Goal: Information Seeking & Learning: Learn about a topic

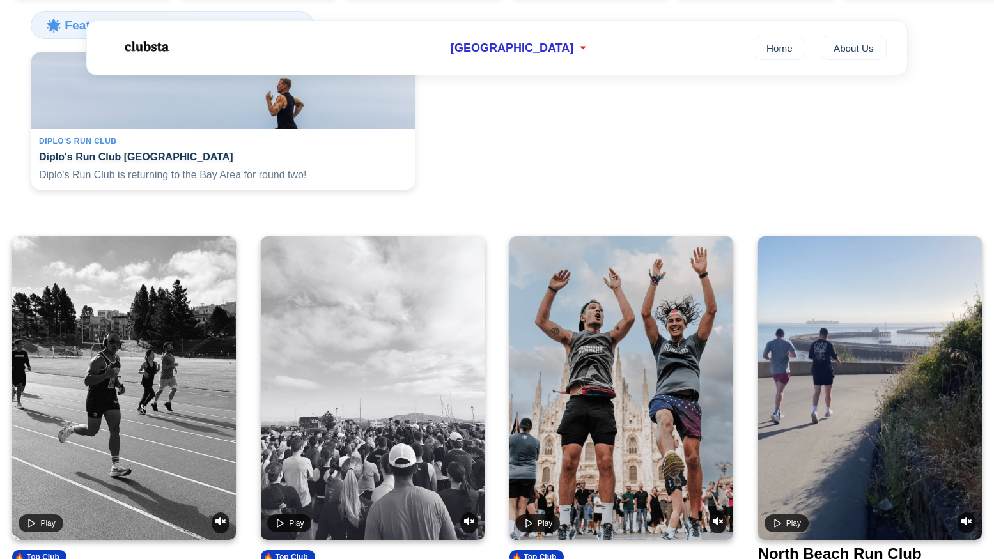
scroll to position [539, 0]
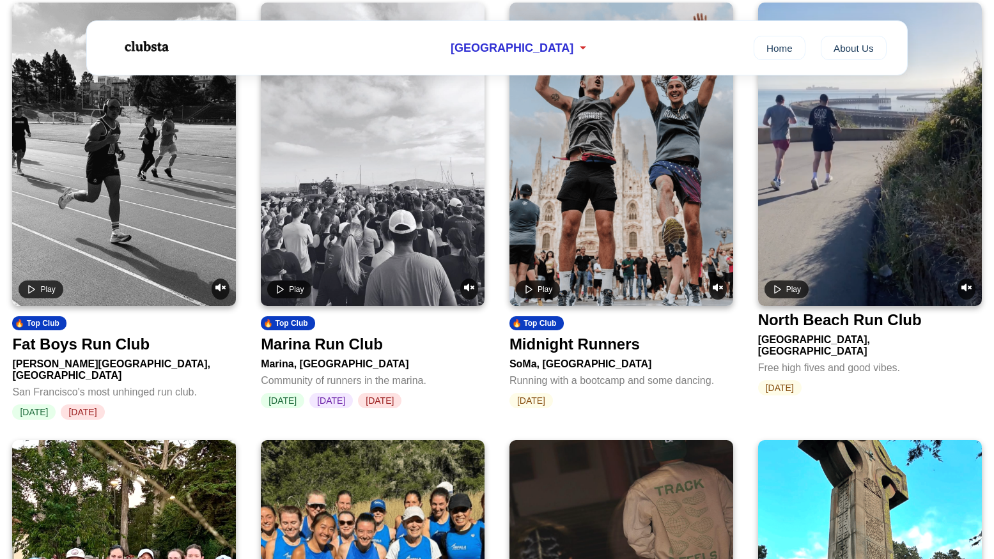
click at [116, 352] on div "Fat Boys Run Club" at bounding box center [80, 345] width 137 height 18
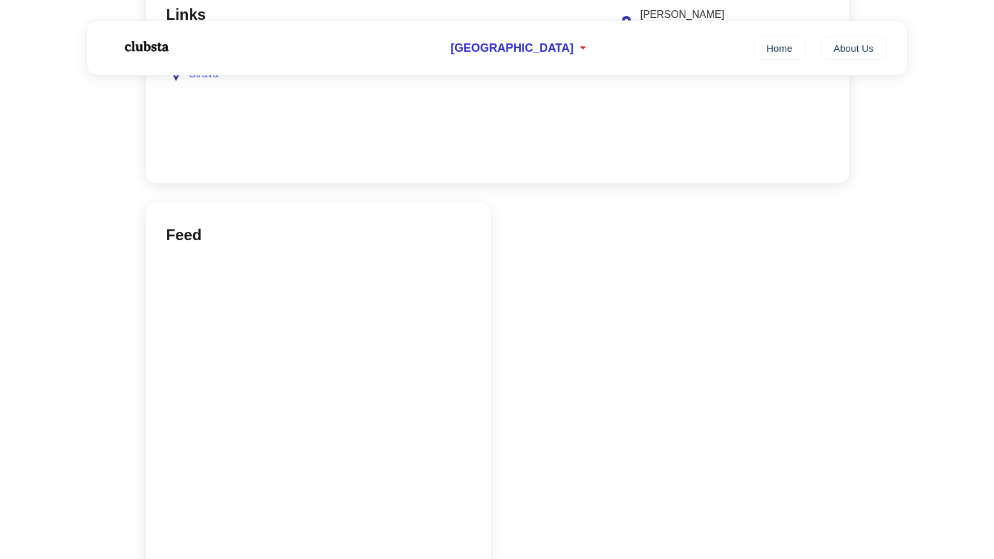
scroll to position [1016, 0]
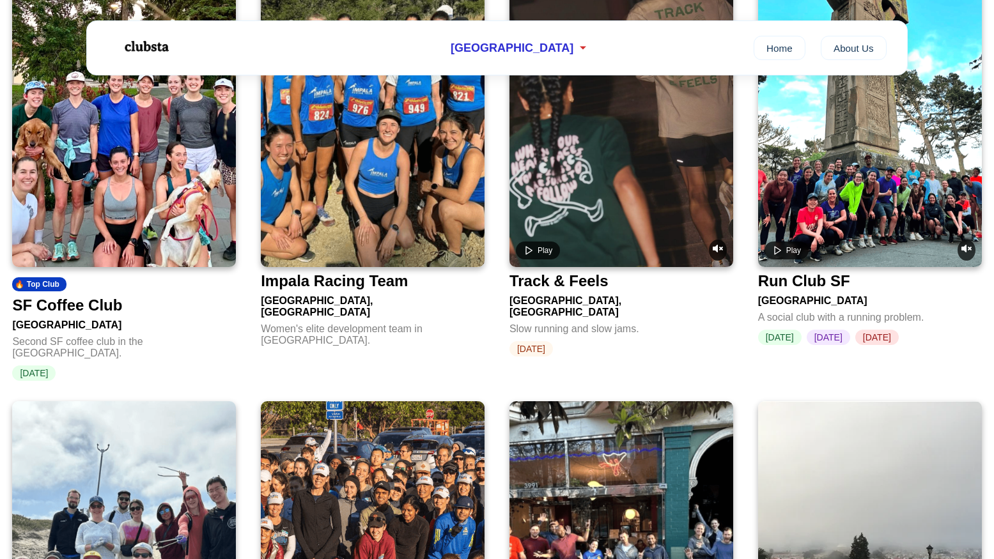
scroll to position [539, 0]
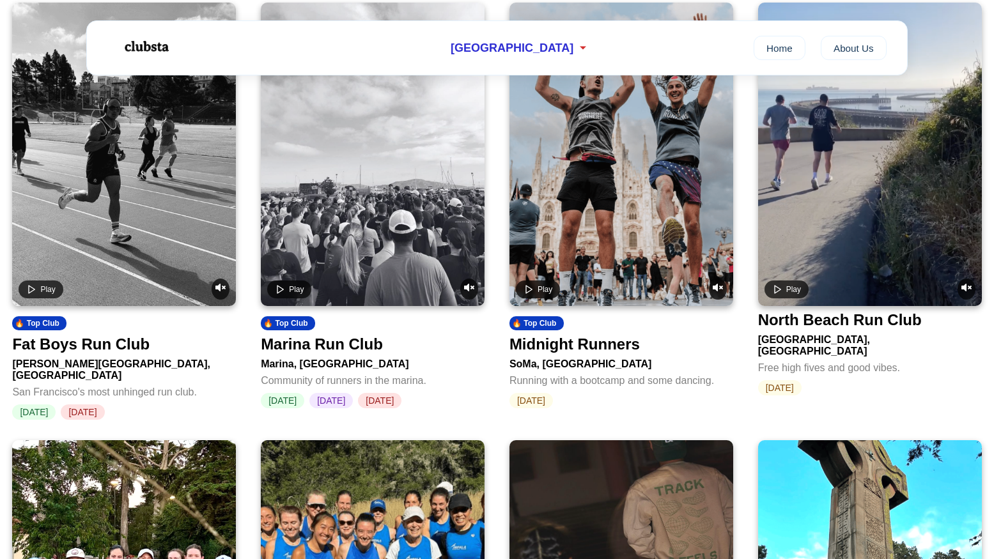
click at [369, 197] on video at bounding box center [373, 155] width 224 height 304
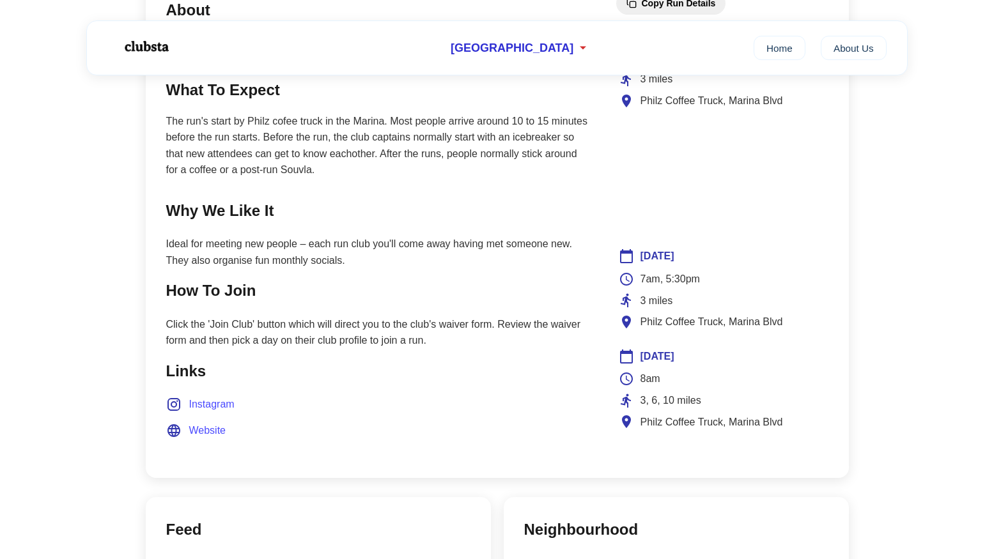
scroll to position [628, 0]
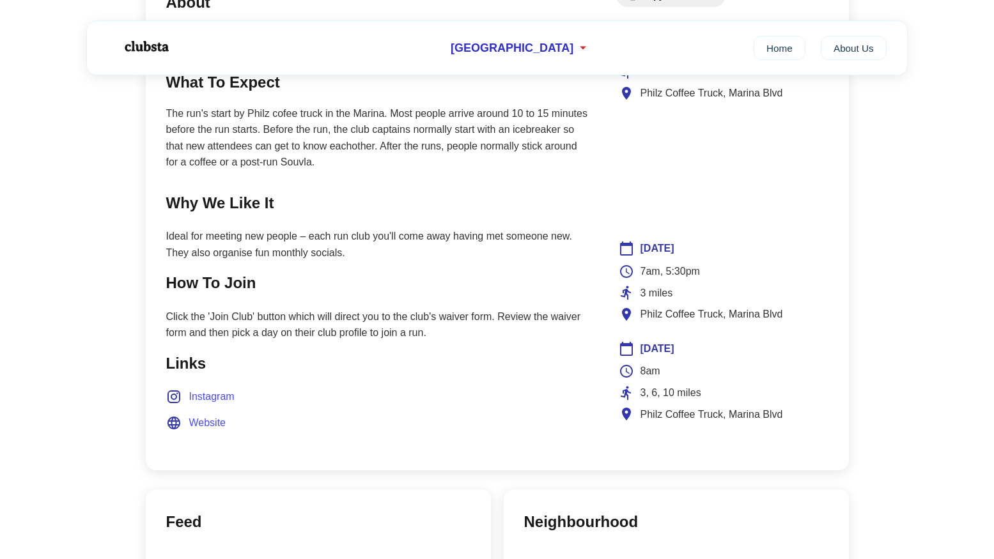
click at [199, 394] on span "Instagram" at bounding box center [211, 397] width 45 height 17
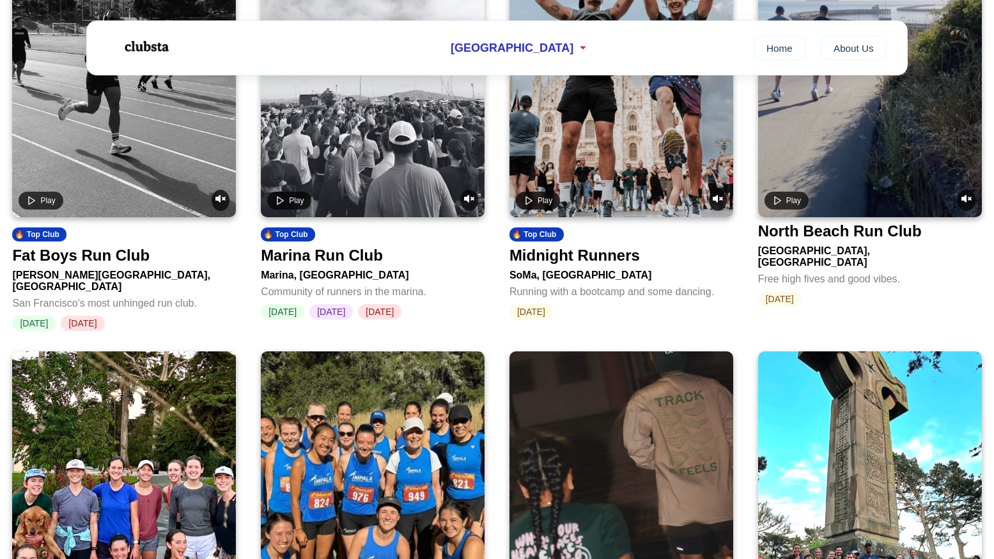
scroll to position [539, 0]
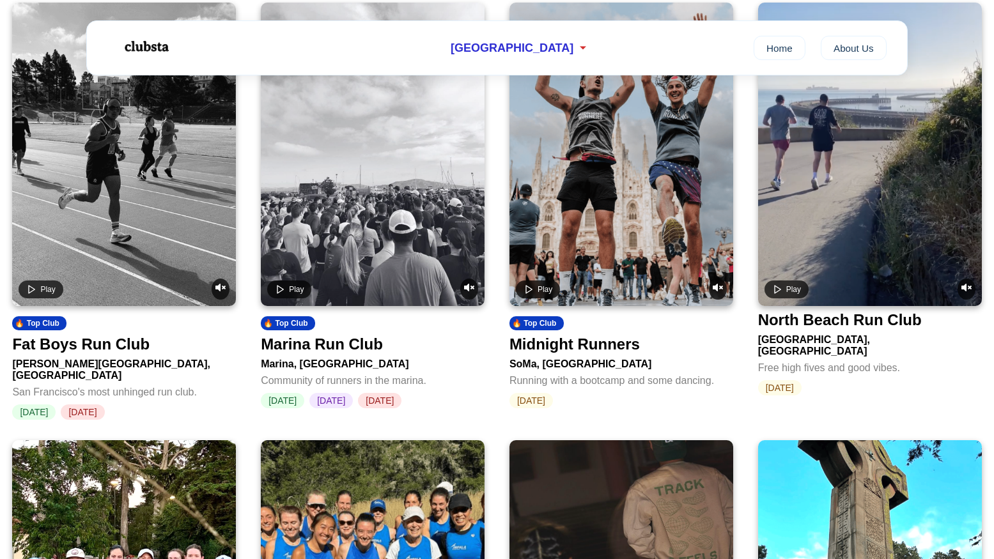
click at [640, 217] on video at bounding box center [621, 155] width 224 height 304
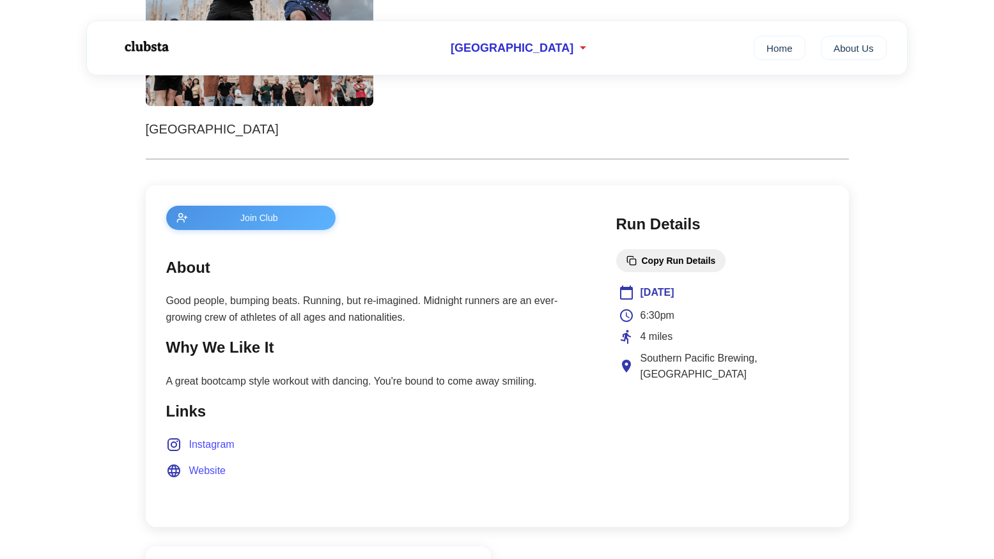
scroll to position [437, 0]
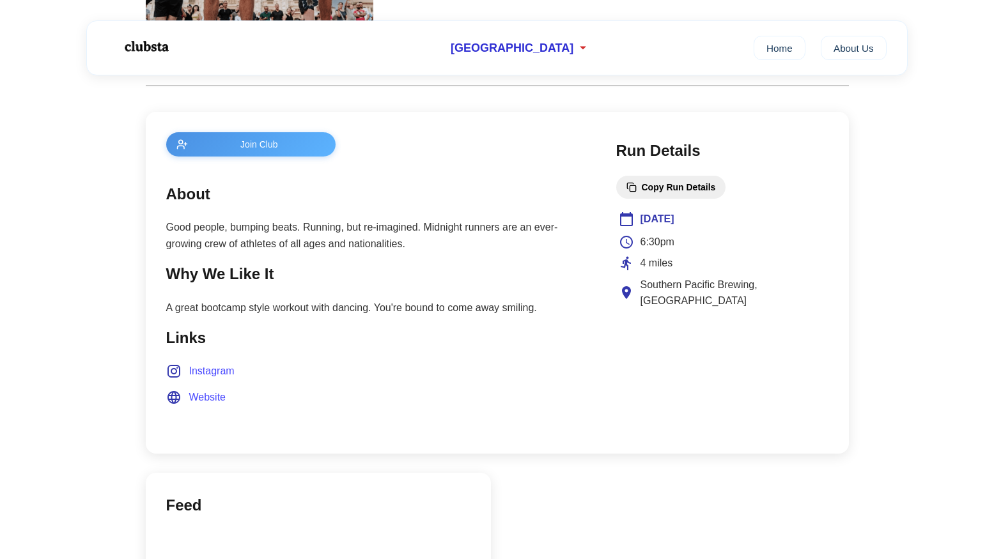
click at [203, 367] on span "Instagram" at bounding box center [211, 371] width 45 height 17
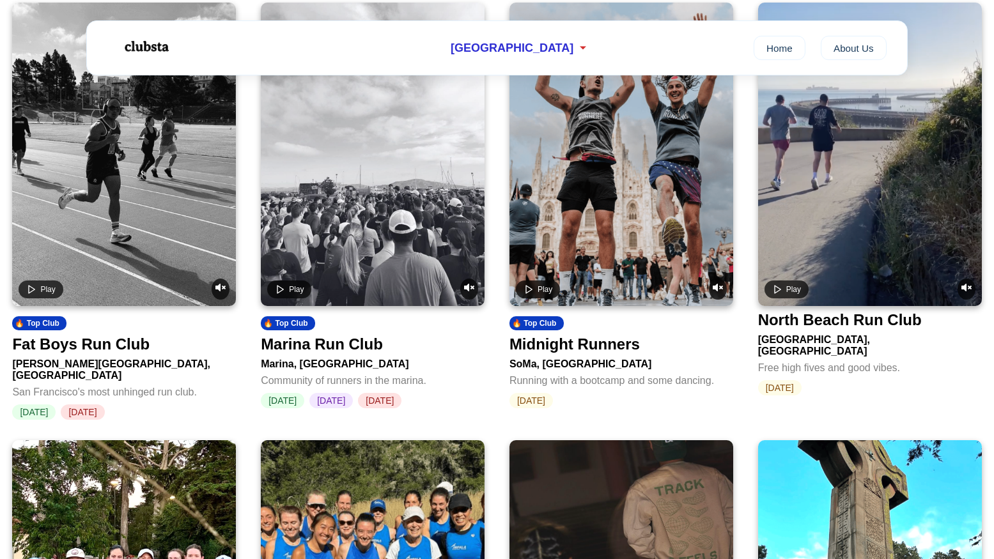
click at [811, 325] on div "North Beach Run Club" at bounding box center [840, 320] width 164 height 18
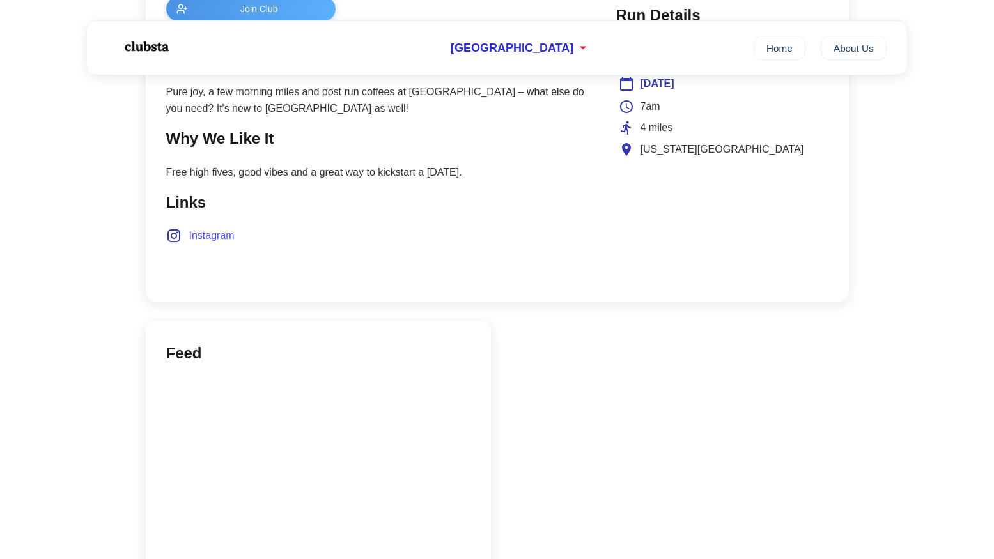
scroll to position [632, 0]
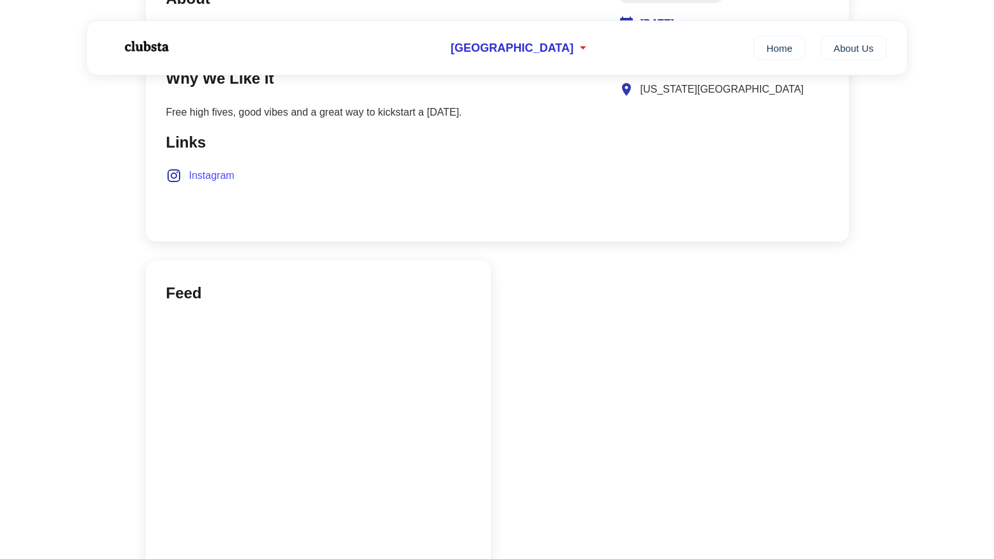
click at [208, 171] on span "Instagram" at bounding box center [211, 175] width 45 height 17
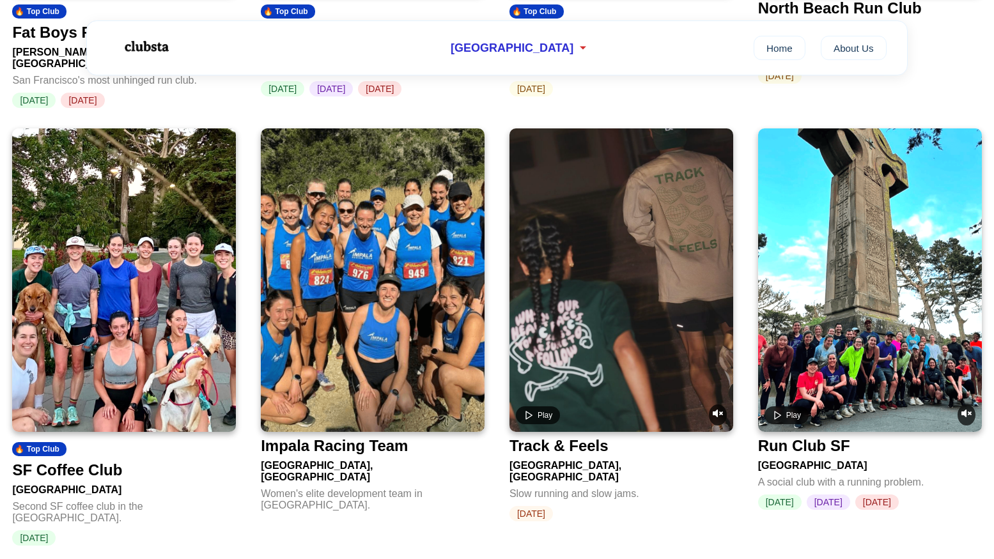
scroll to position [880, 0]
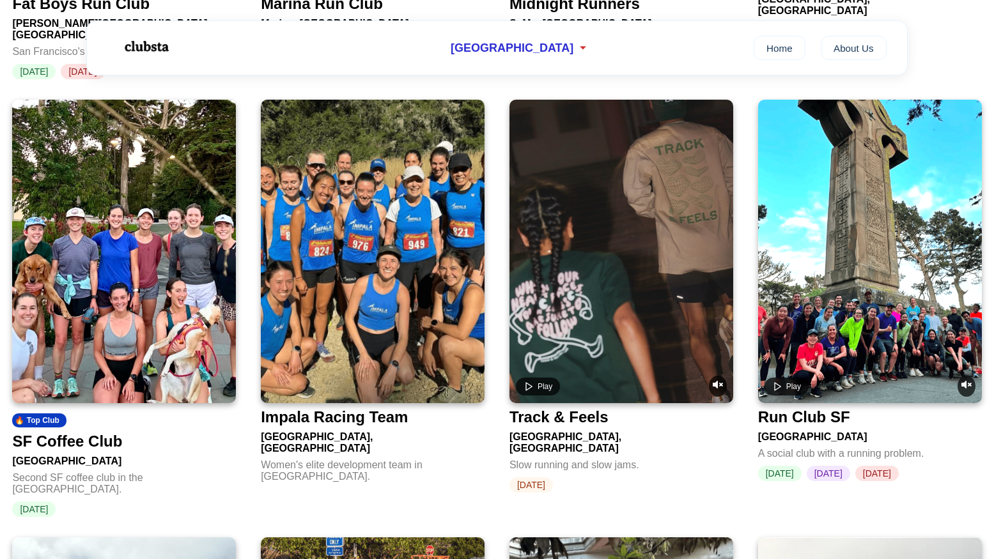
click at [118, 261] on img at bounding box center [124, 252] width 224 height 304
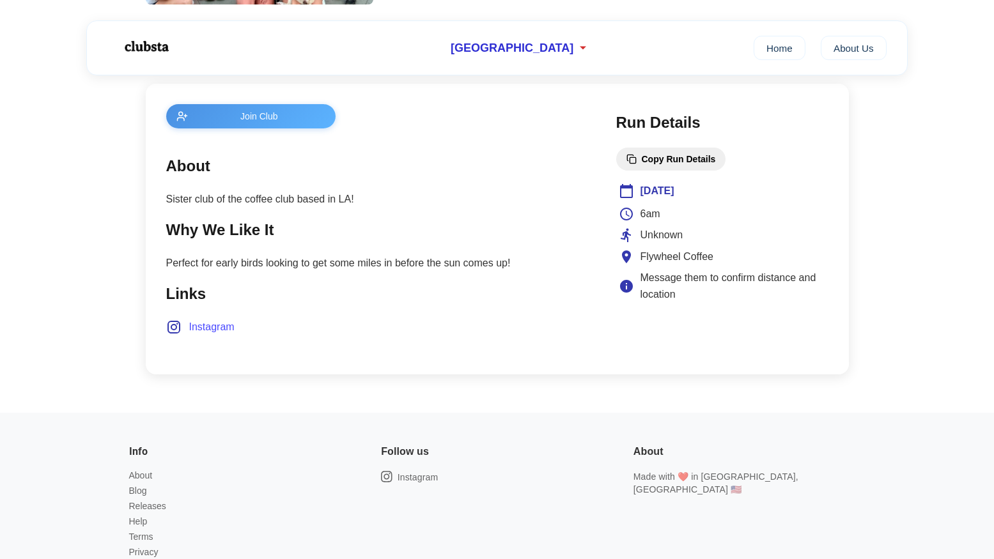
scroll to position [467, 0]
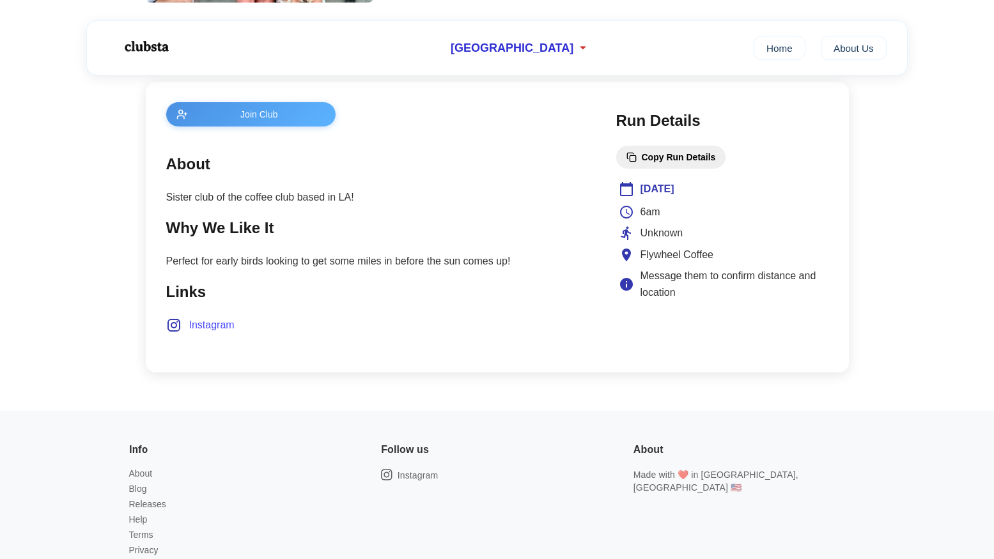
click at [193, 323] on span "Instagram" at bounding box center [211, 325] width 45 height 17
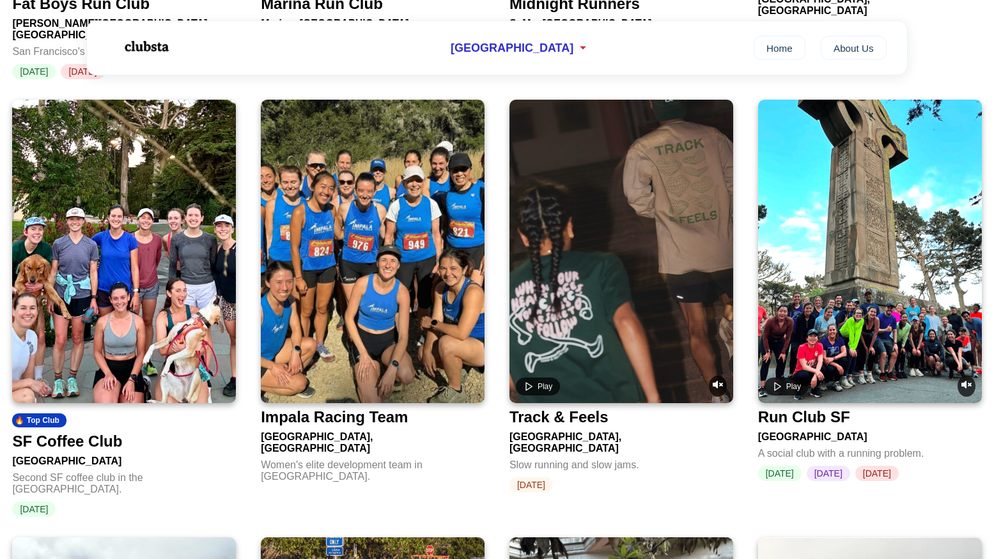
click at [403, 268] on img at bounding box center [373, 252] width 224 height 304
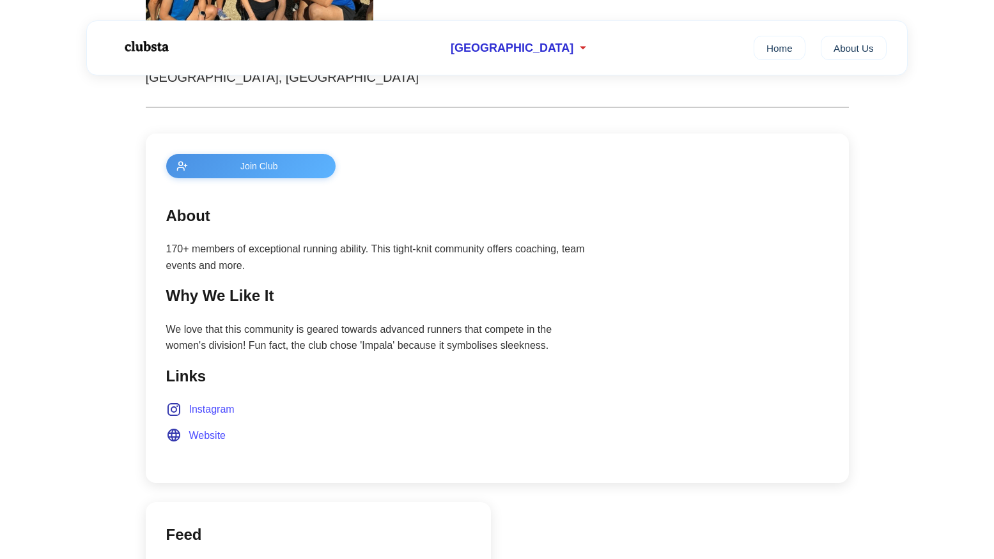
scroll to position [488, 0]
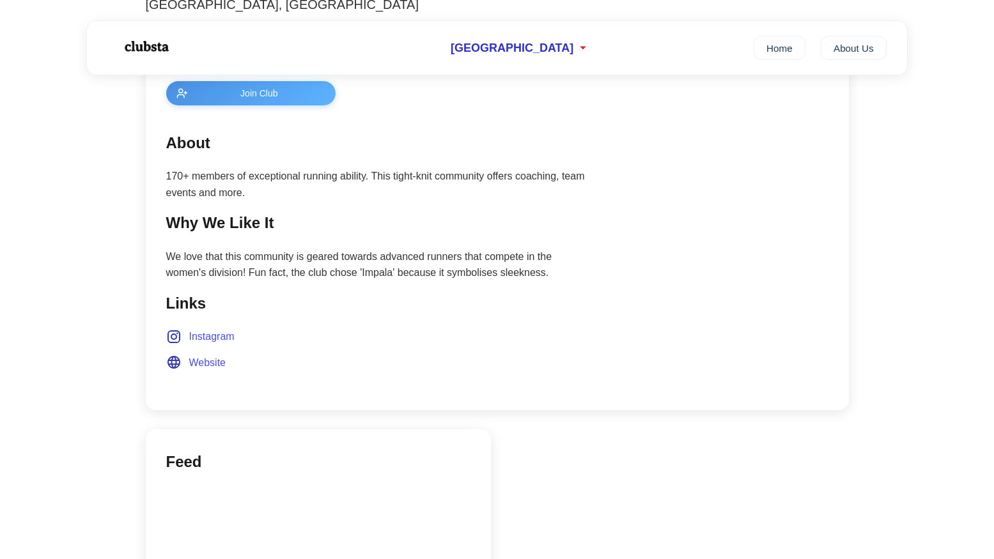
click at [206, 336] on span "Instagram" at bounding box center [211, 337] width 45 height 17
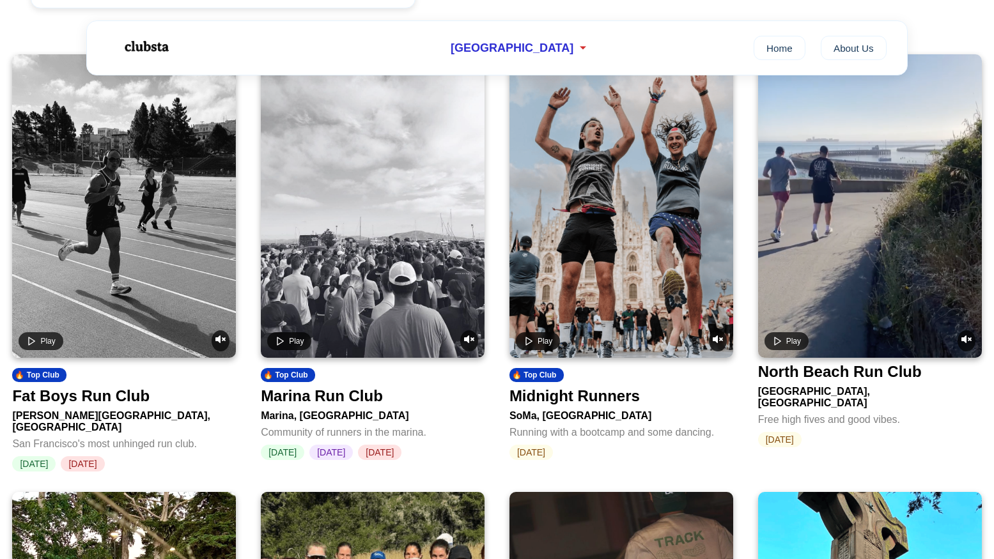
scroll to position [880, 0]
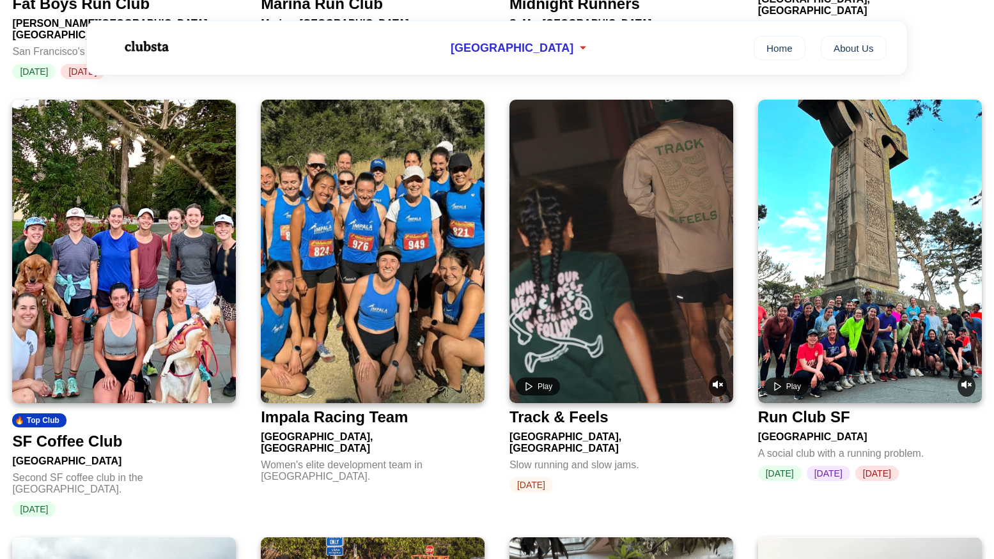
click at [643, 242] on video at bounding box center [621, 252] width 224 height 304
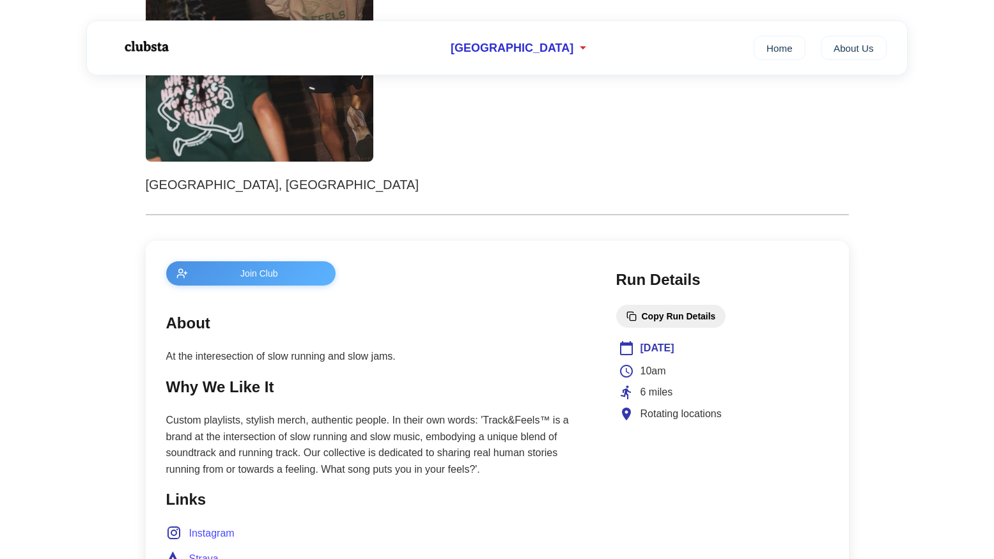
scroll to position [539, 0]
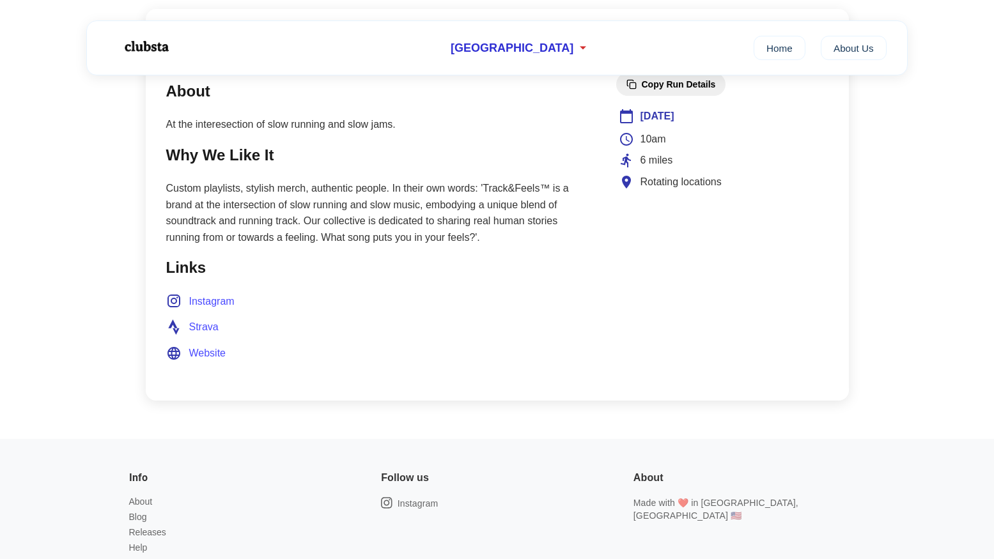
click at [209, 299] on span "Instagram" at bounding box center [211, 301] width 45 height 17
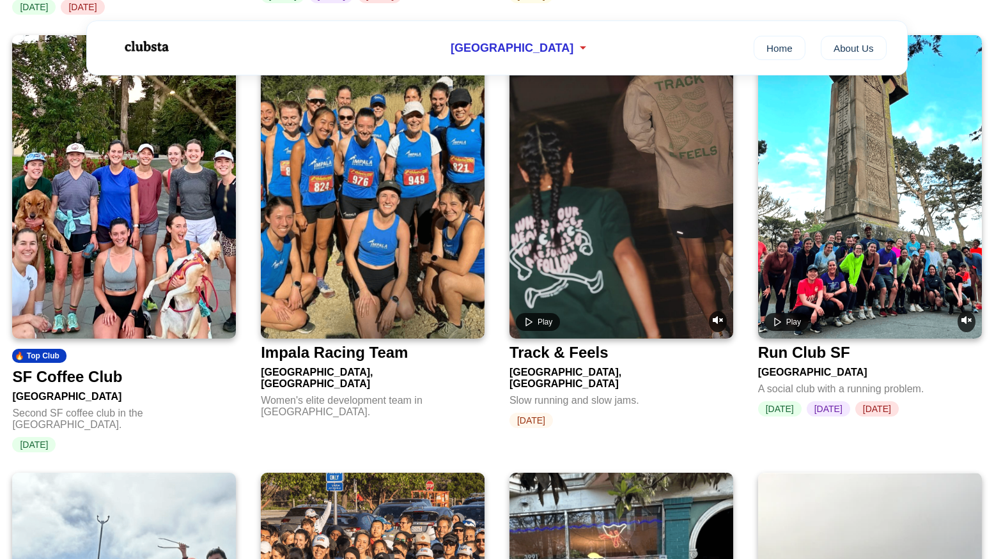
scroll to position [928, 0]
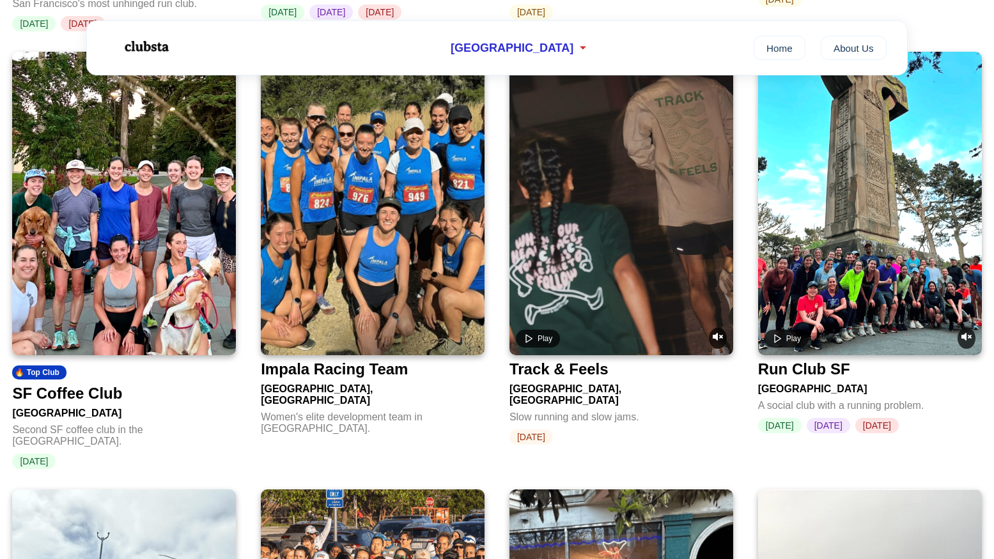
click at [908, 225] on video at bounding box center [870, 204] width 224 height 304
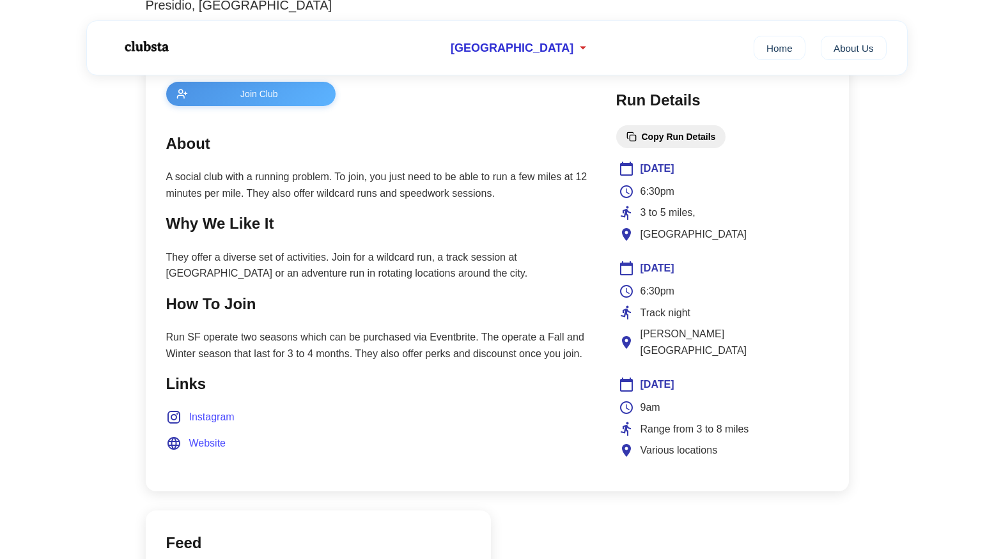
scroll to position [488, 0]
click at [215, 414] on span "Instagram" at bounding box center [211, 416] width 45 height 17
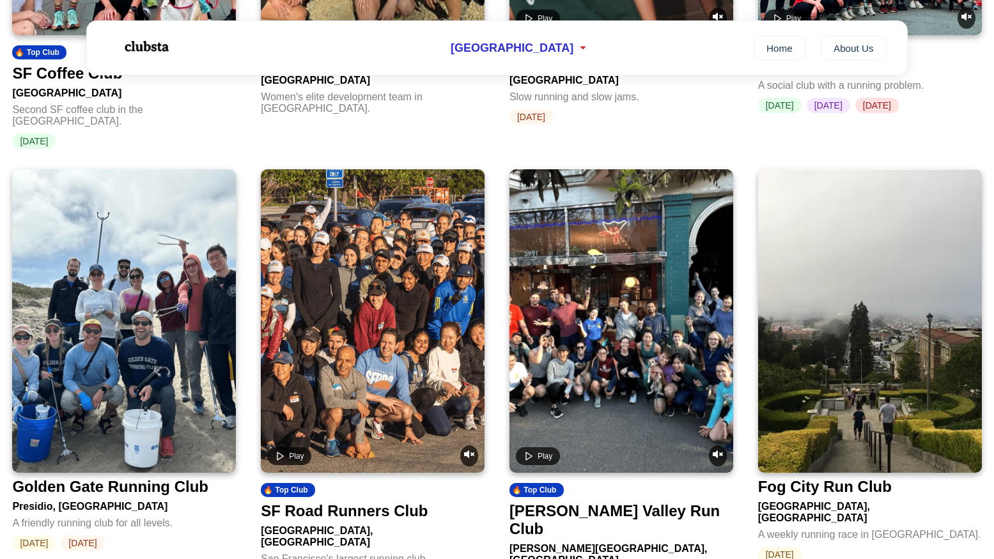
scroll to position [1296, 0]
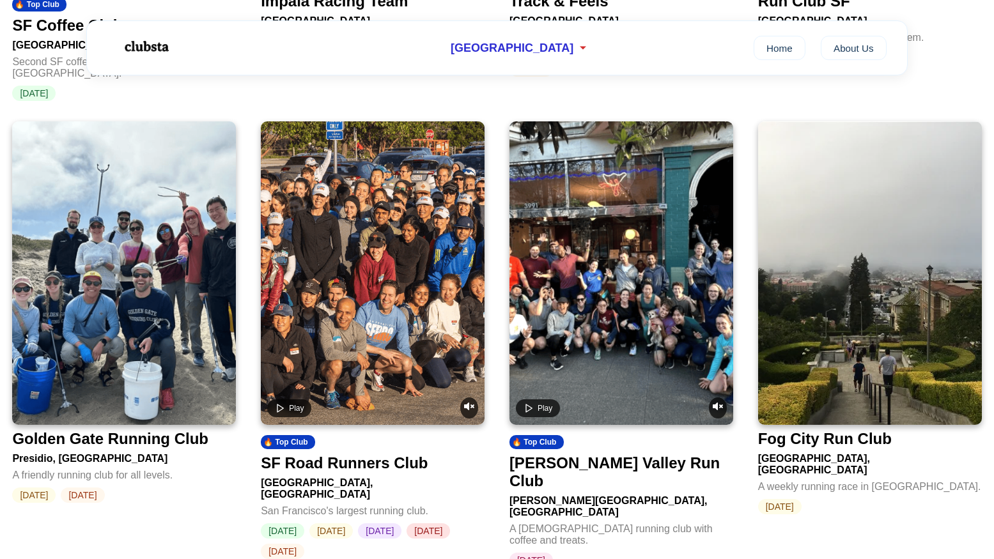
click at [162, 284] on img at bounding box center [124, 273] width 224 height 304
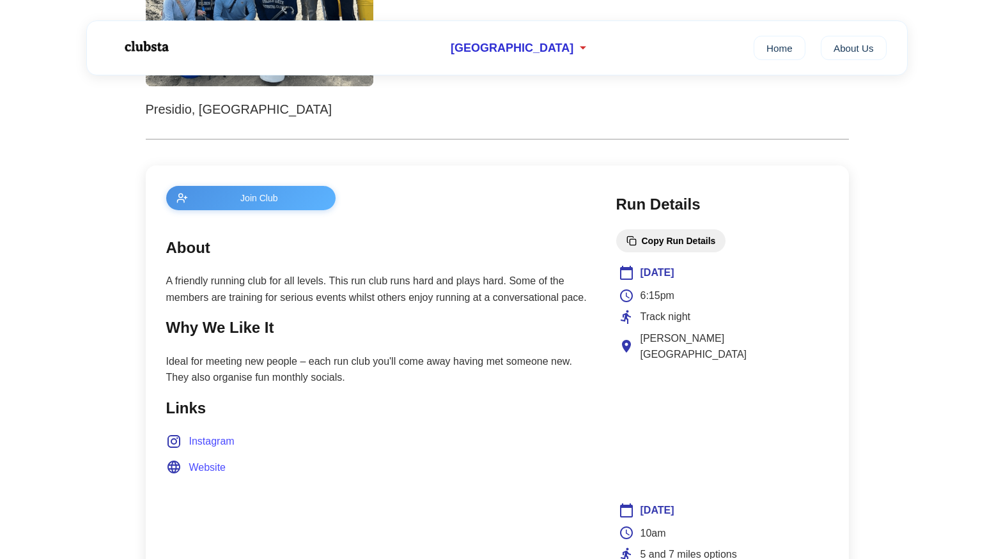
scroll to position [446, 0]
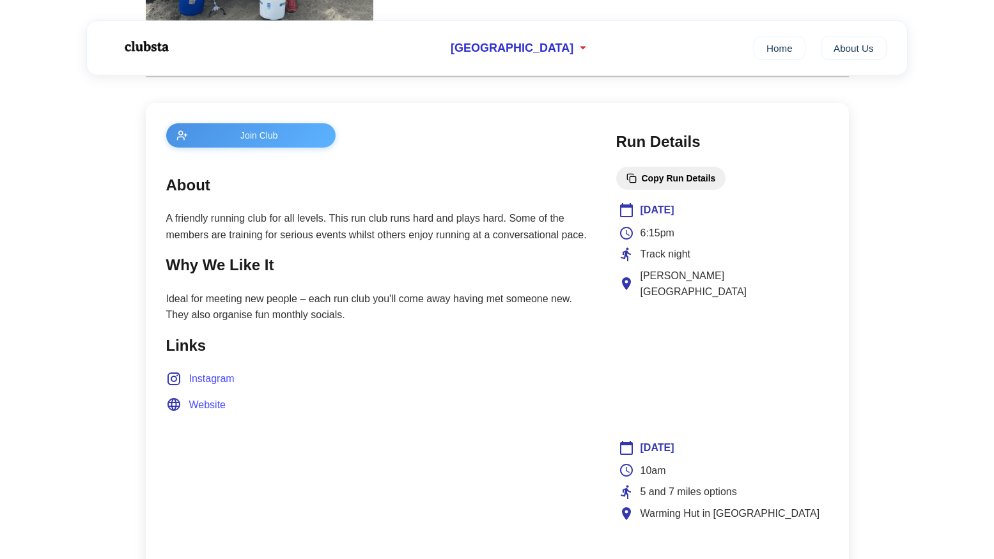
click at [224, 381] on span "Instagram" at bounding box center [211, 379] width 45 height 17
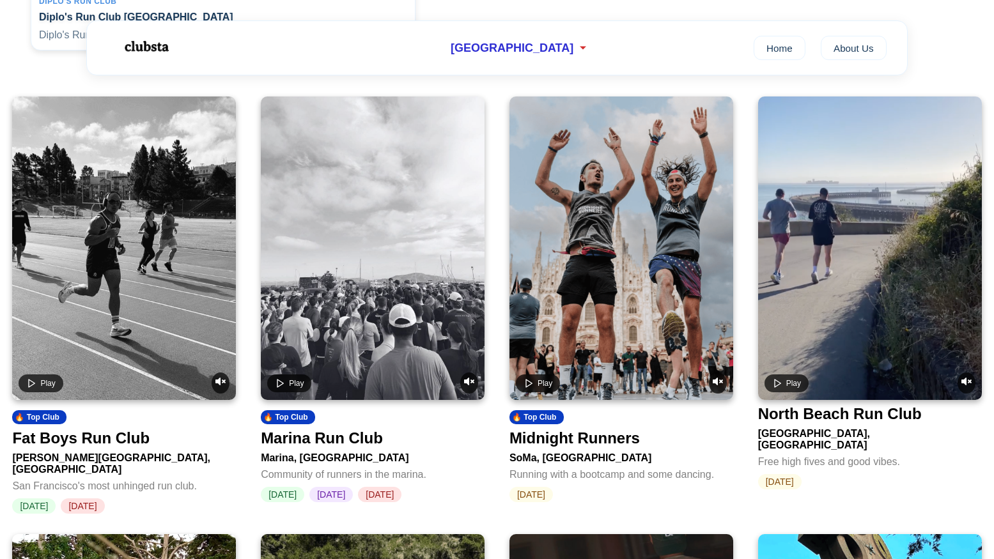
scroll to position [1296, 0]
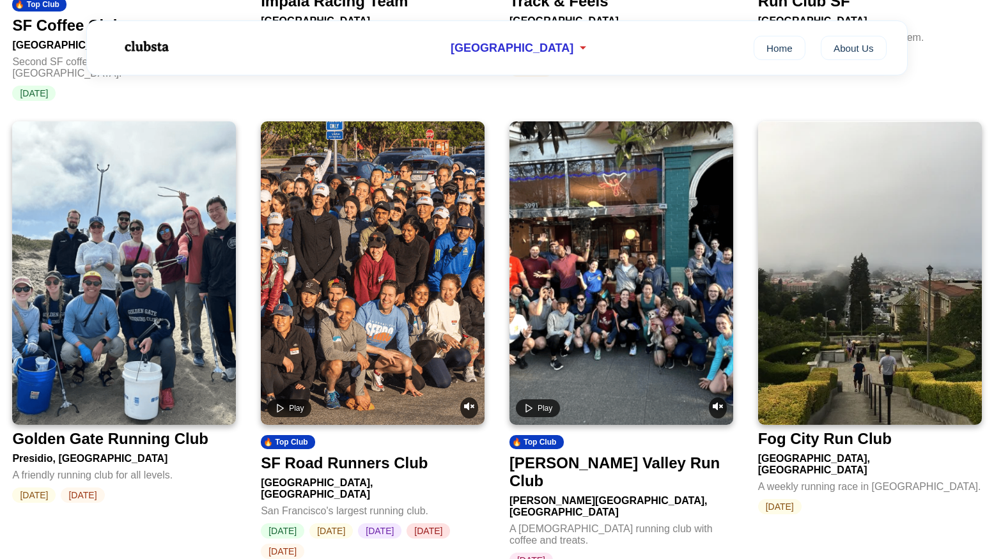
click at [336, 204] on video at bounding box center [373, 273] width 224 height 304
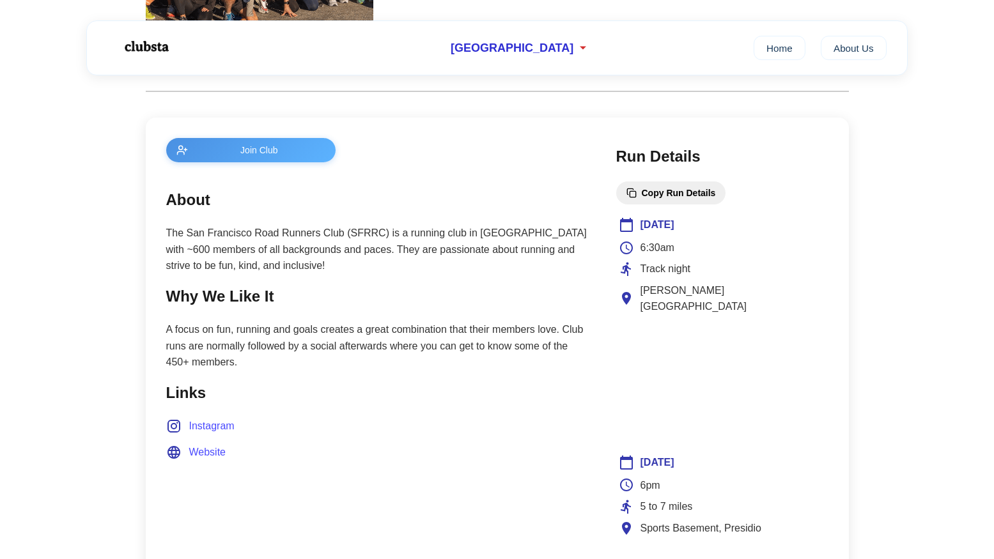
scroll to position [428, 0]
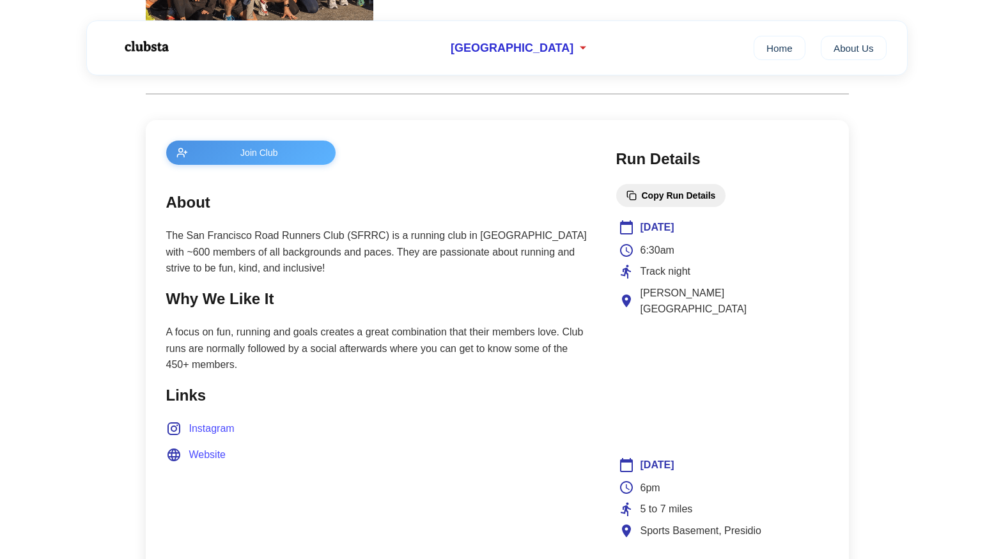
click at [223, 427] on span "Instagram" at bounding box center [211, 429] width 45 height 17
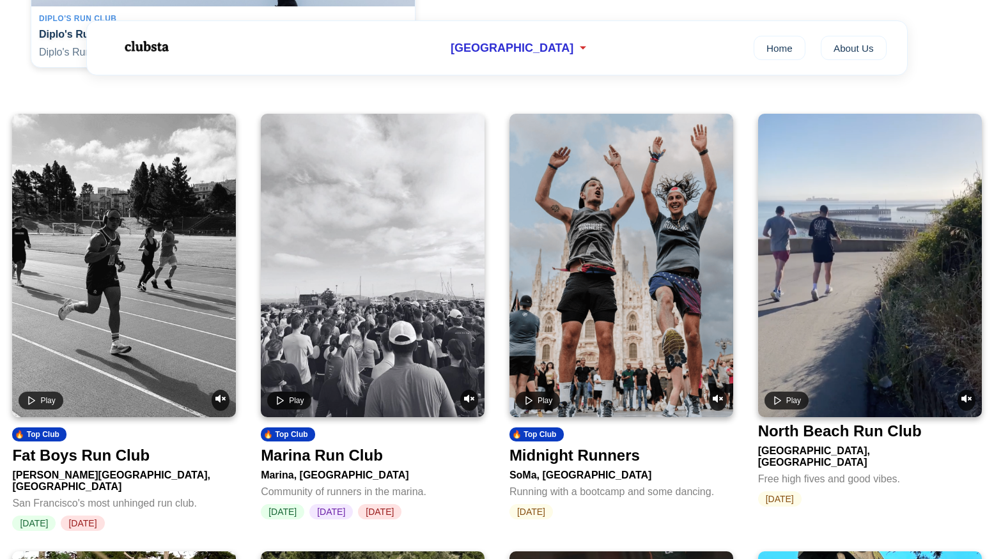
scroll to position [1296, 0]
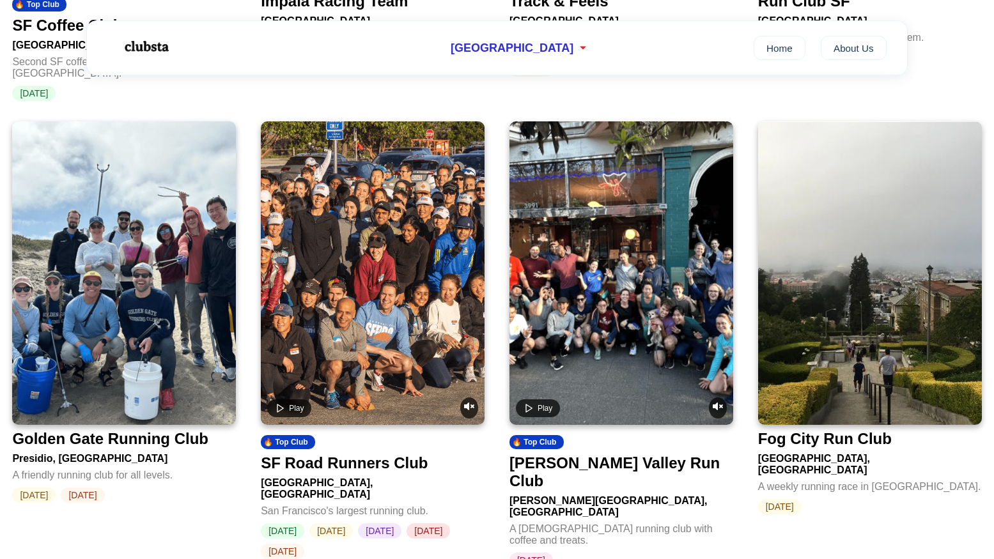
click at [599, 288] on video at bounding box center [621, 273] width 224 height 304
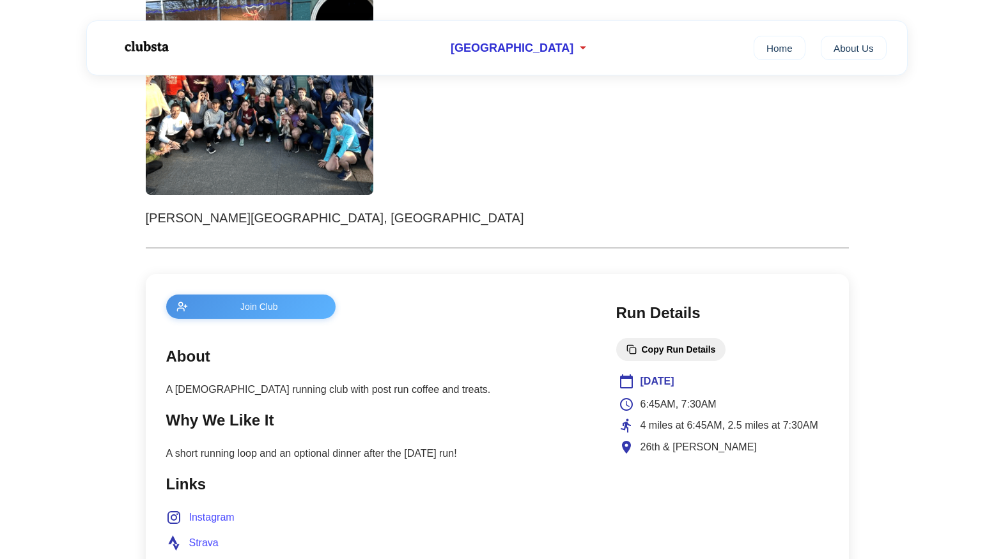
scroll to position [403, 0]
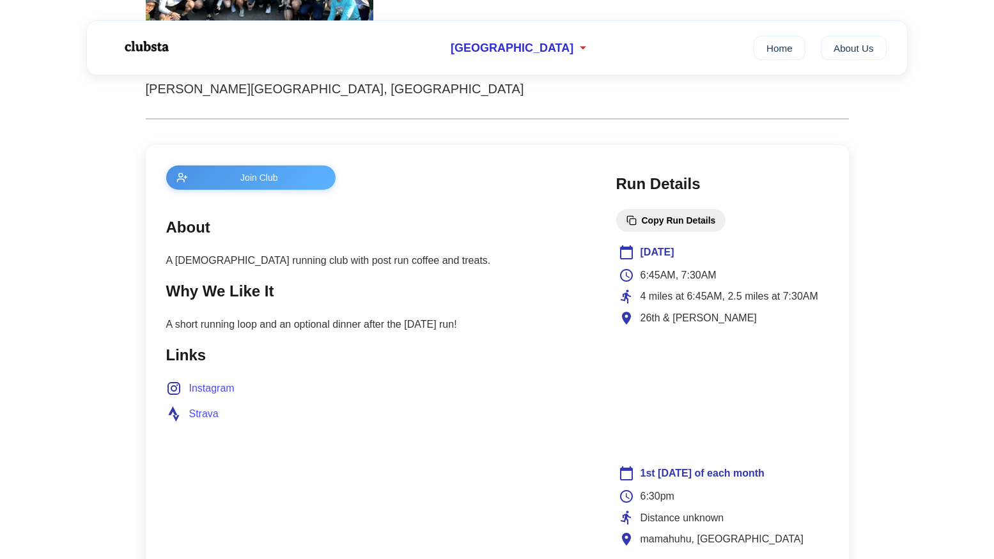
click at [208, 389] on span "Instagram" at bounding box center [211, 388] width 45 height 17
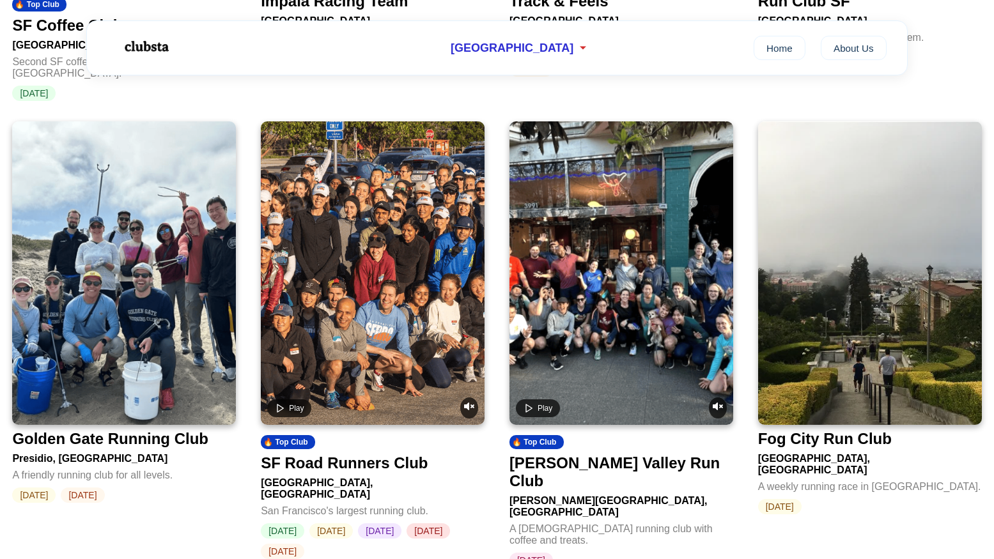
click at [839, 290] on img at bounding box center [870, 273] width 224 height 304
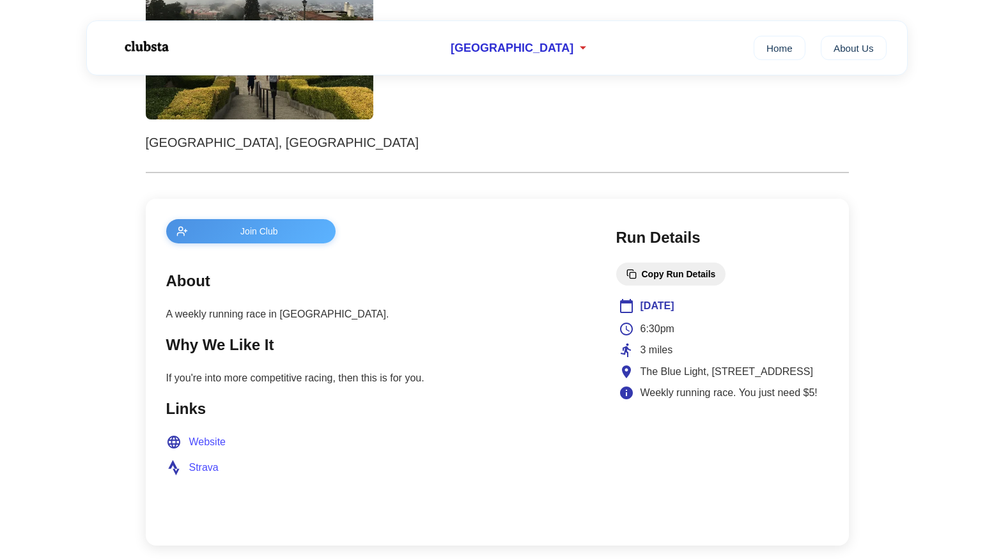
scroll to position [368, 0]
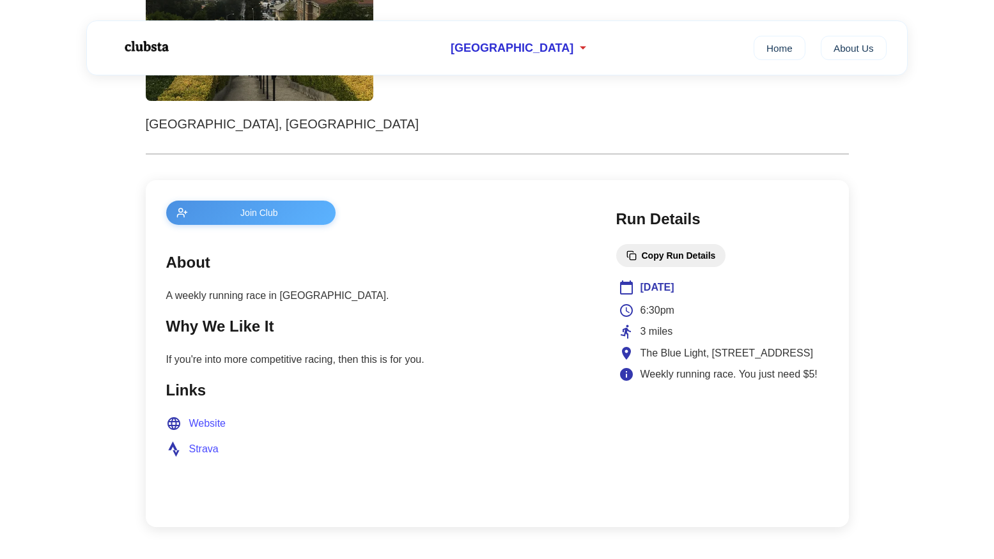
click at [200, 426] on span "Website" at bounding box center [207, 423] width 37 height 17
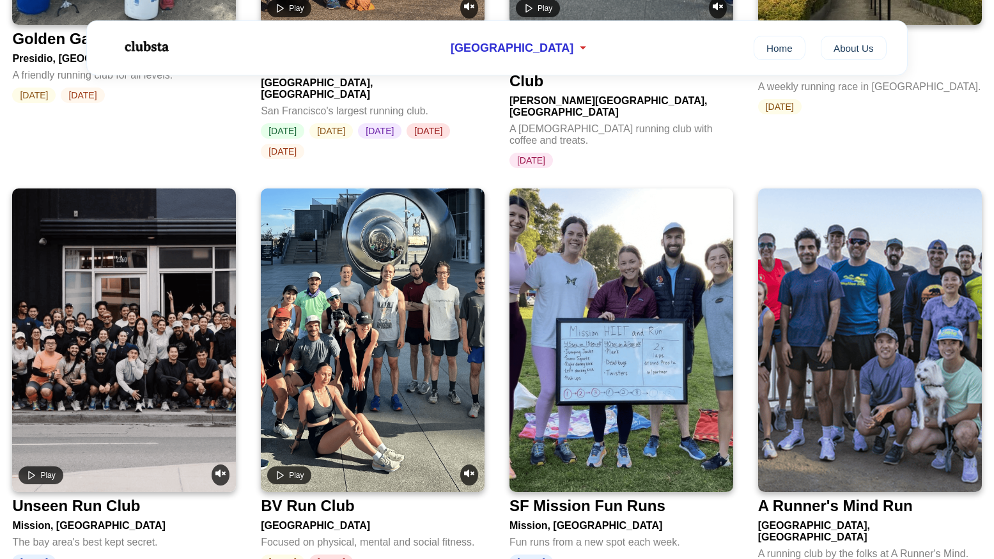
scroll to position [1783, 0]
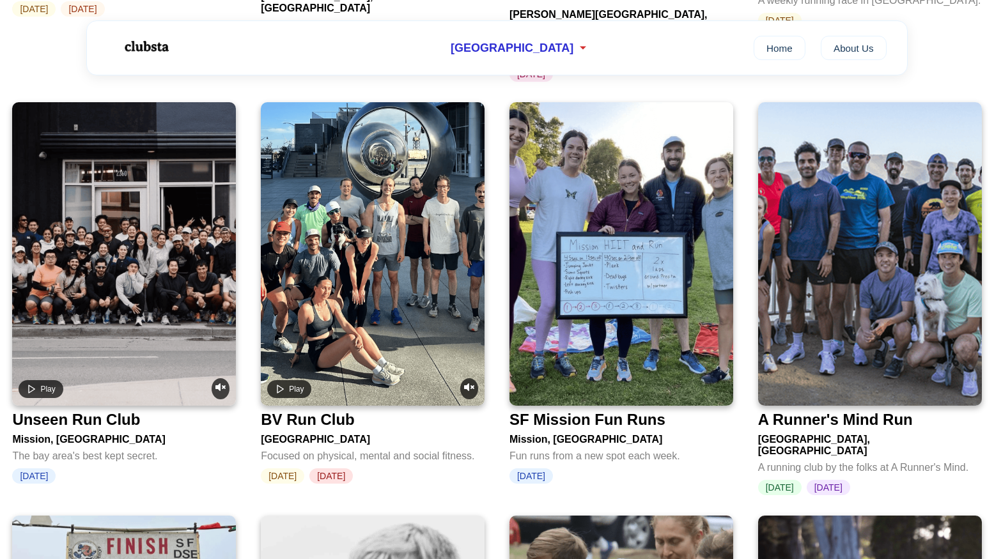
click at [159, 198] on video at bounding box center [124, 254] width 224 height 304
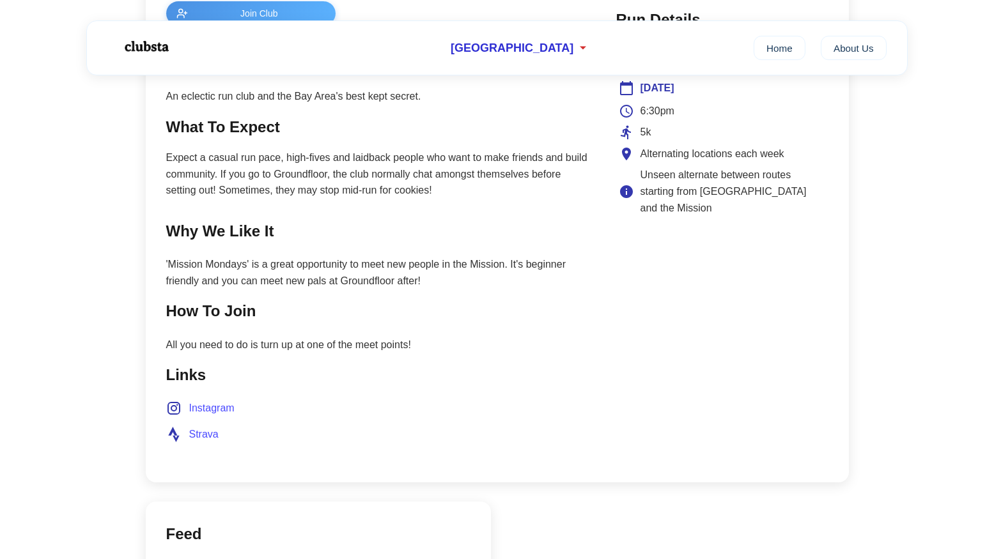
scroll to position [610, 0]
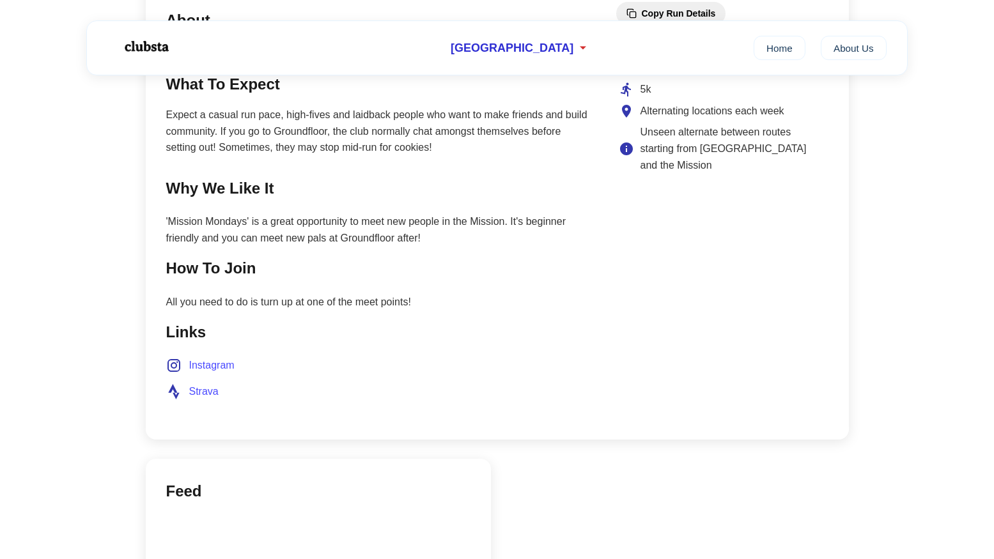
click at [221, 365] on span "Instagram" at bounding box center [211, 365] width 45 height 17
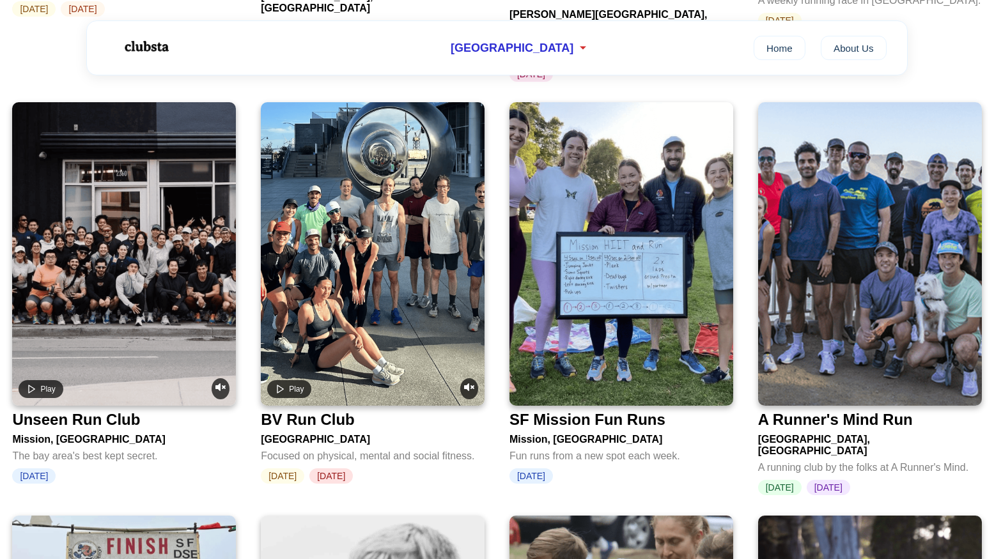
click at [384, 247] on video at bounding box center [373, 254] width 224 height 304
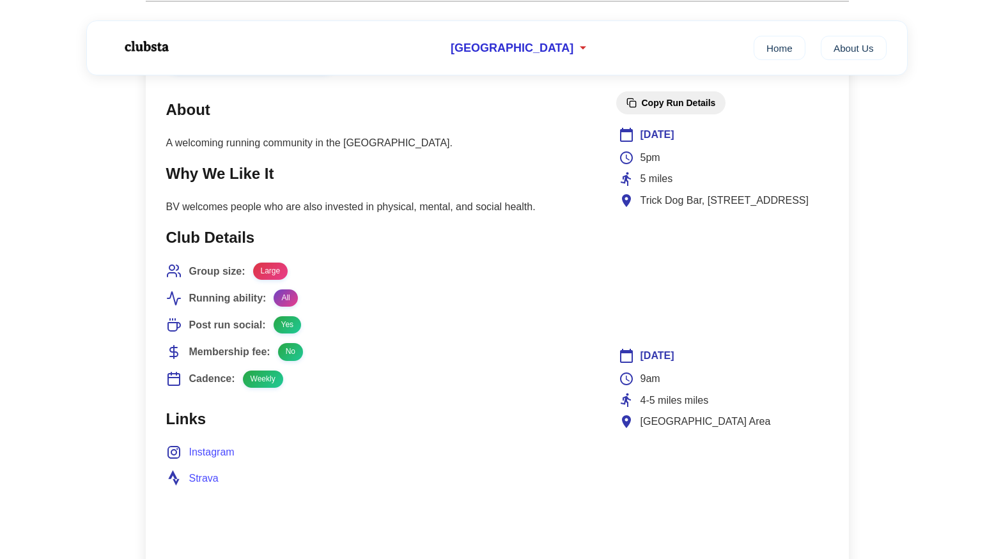
scroll to position [522, 0]
click at [221, 452] on span "Instagram" at bounding box center [211, 452] width 45 height 17
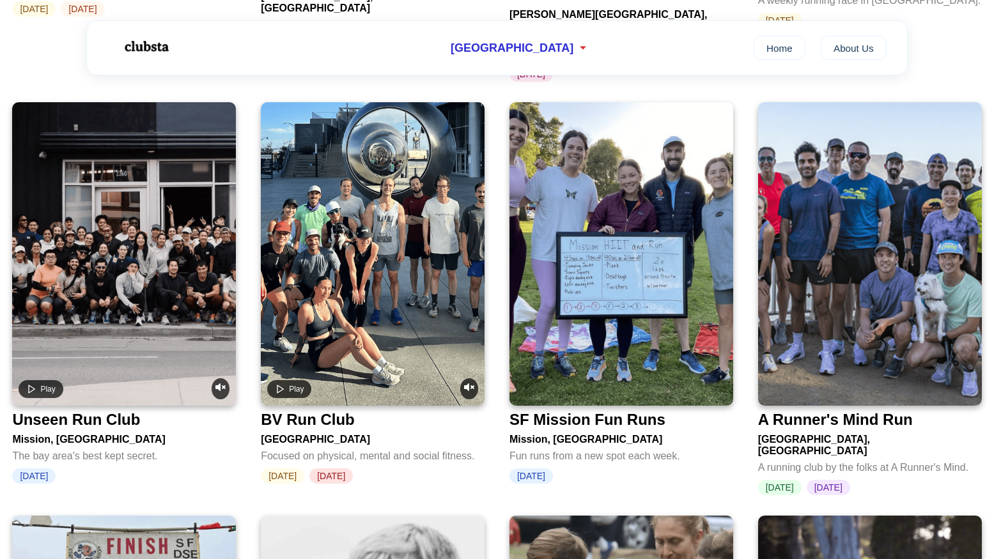
click at [631, 160] on img at bounding box center [621, 254] width 224 height 304
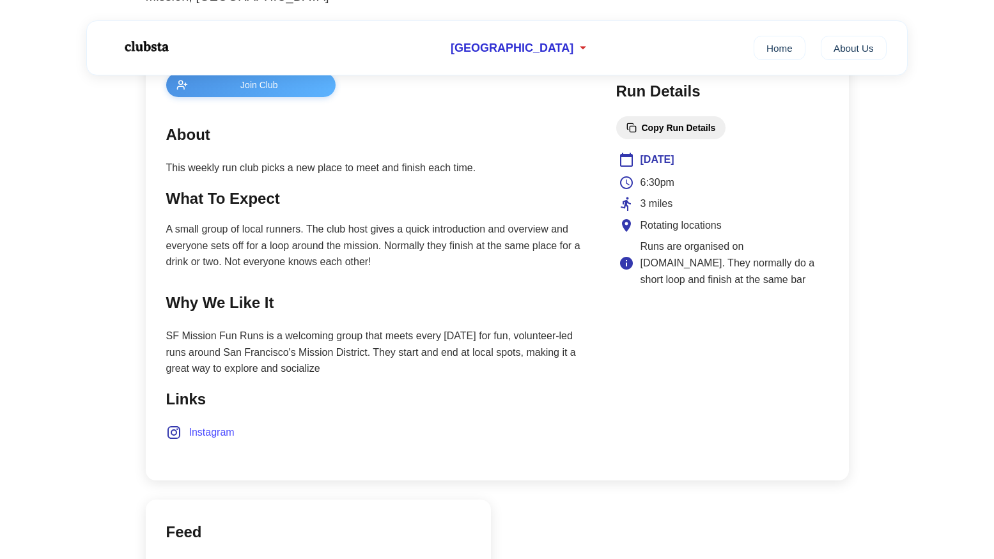
scroll to position [497, 0]
click at [200, 432] on span "Instagram" at bounding box center [211, 431] width 45 height 17
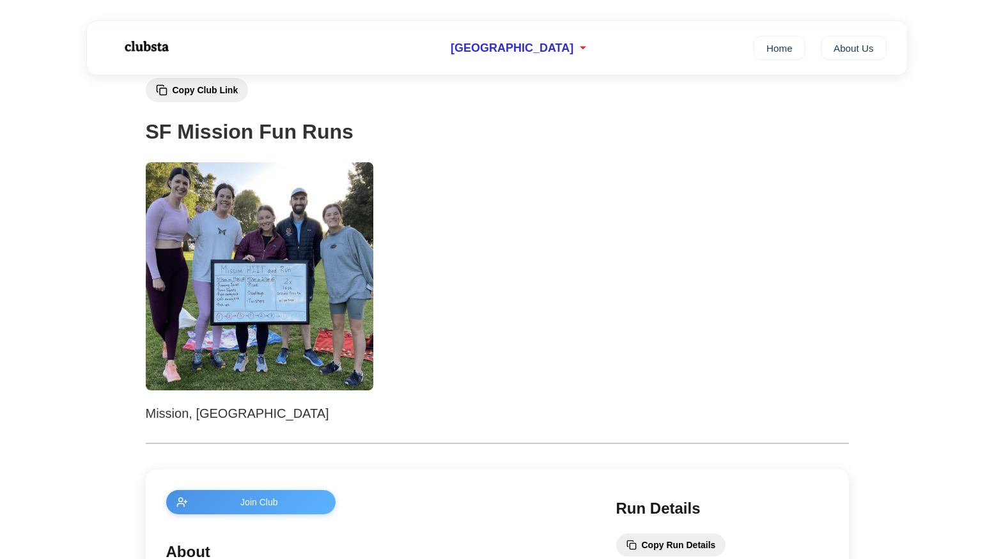
scroll to position [0, 0]
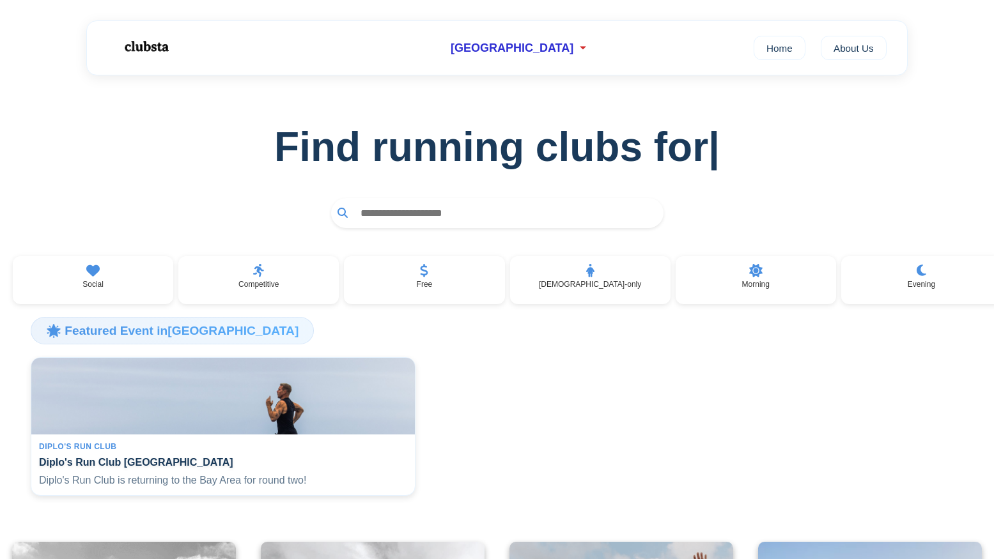
scroll to position [1783, 0]
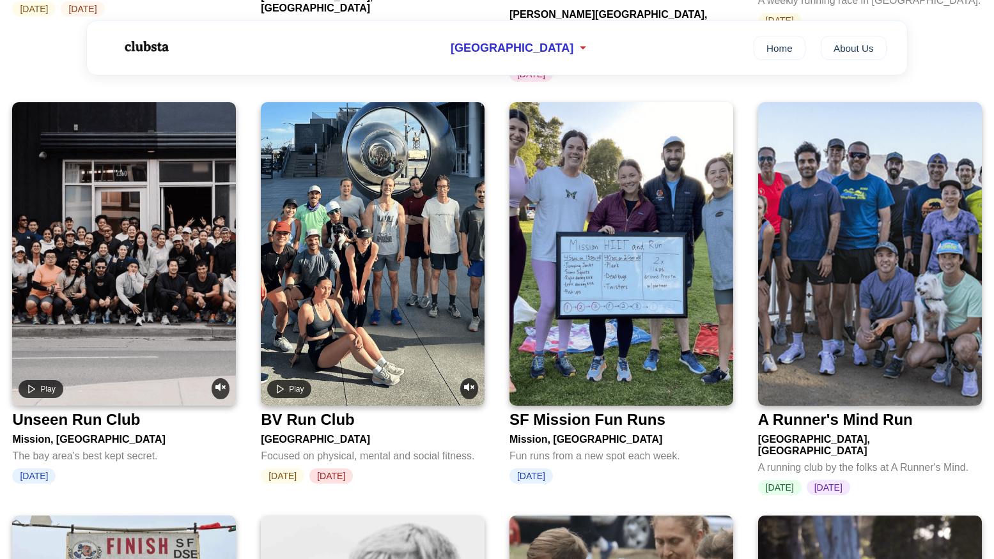
click at [805, 411] on div "A Runner's Mind Run" at bounding box center [835, 420] width 155 height 18
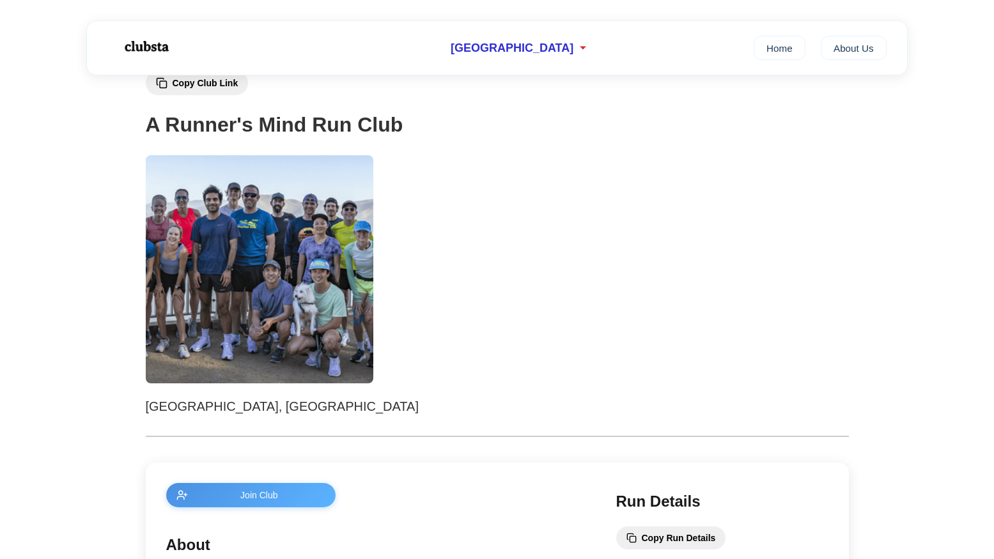
scroll to position [42, 0]
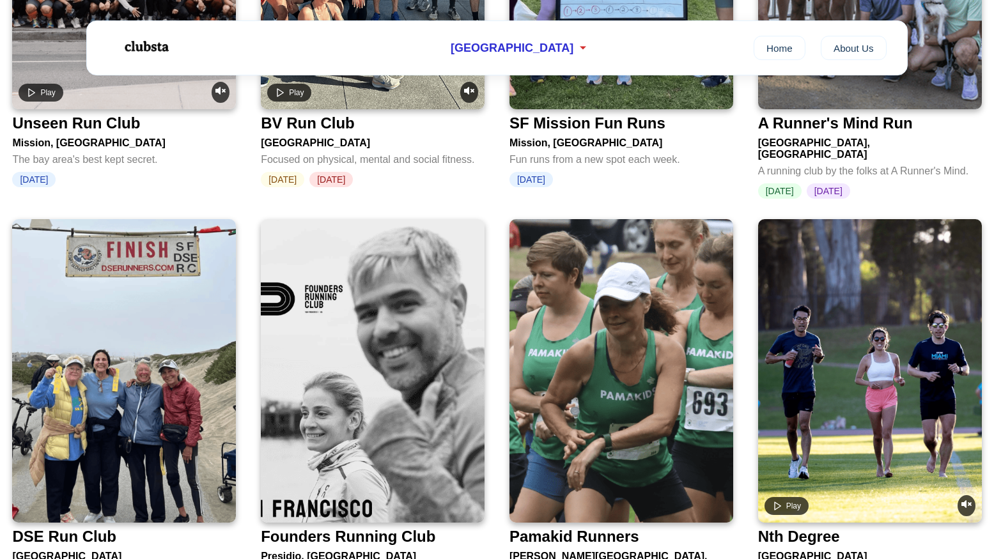
scroll to position [2167, 0]
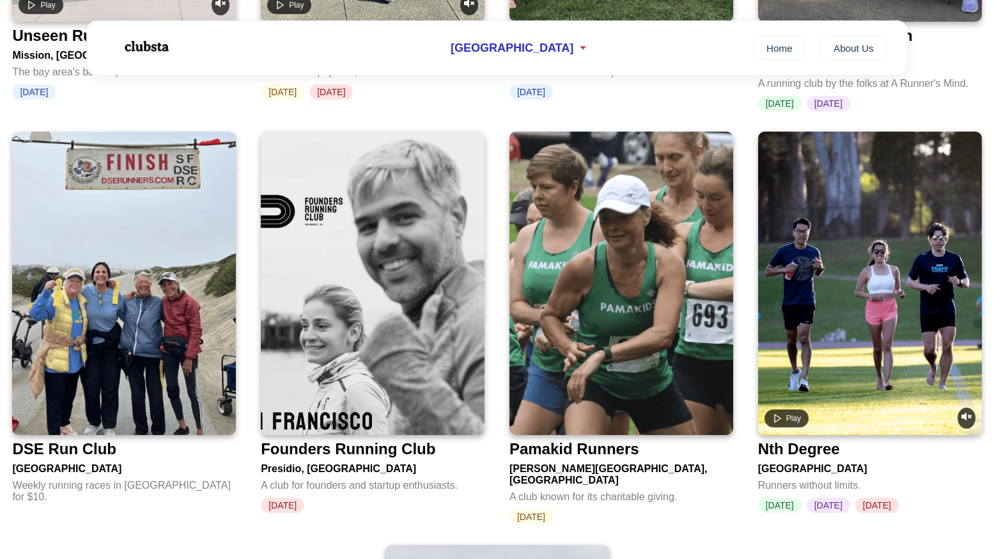
click at [133, 188] on img at bounding box center [124, 284] width 224 height 304
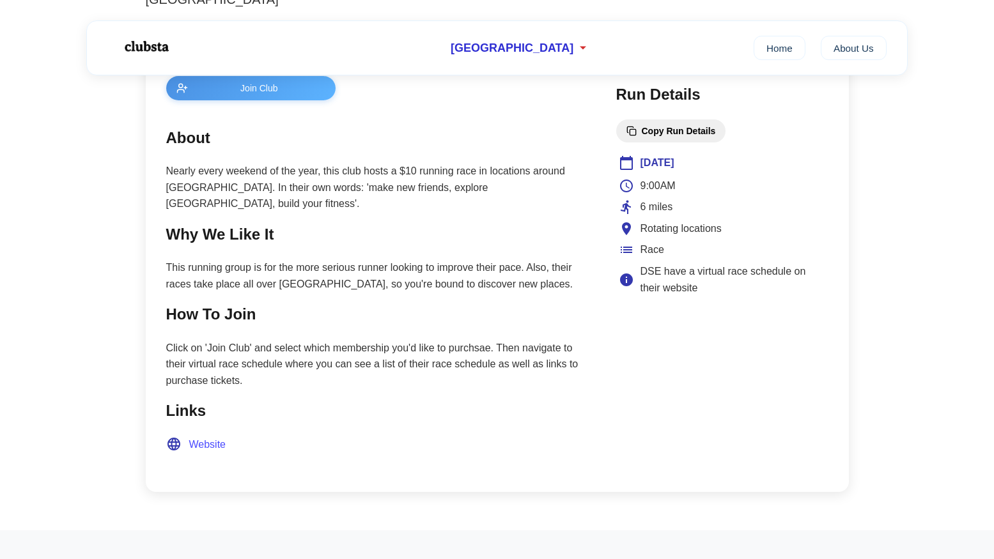
scroll to position [619, 0]
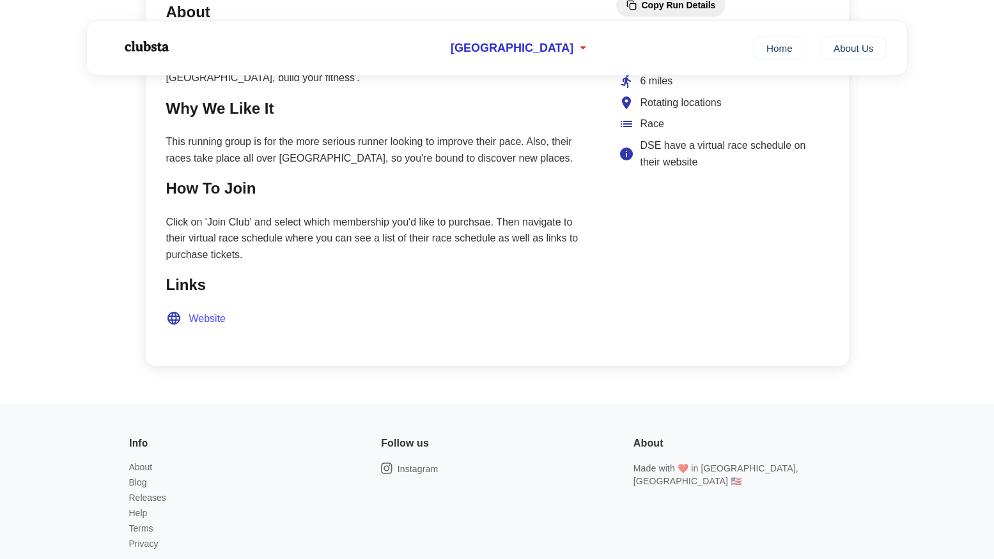
click at [217, 311] on span "Website" at bounding box center [207, 319] width 37 height 17
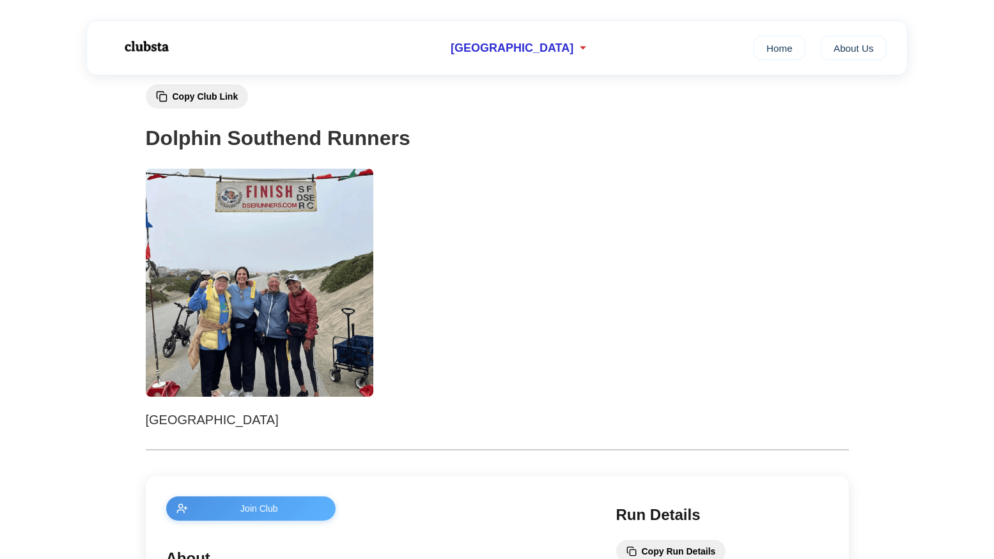
scroll to position [0, 0]
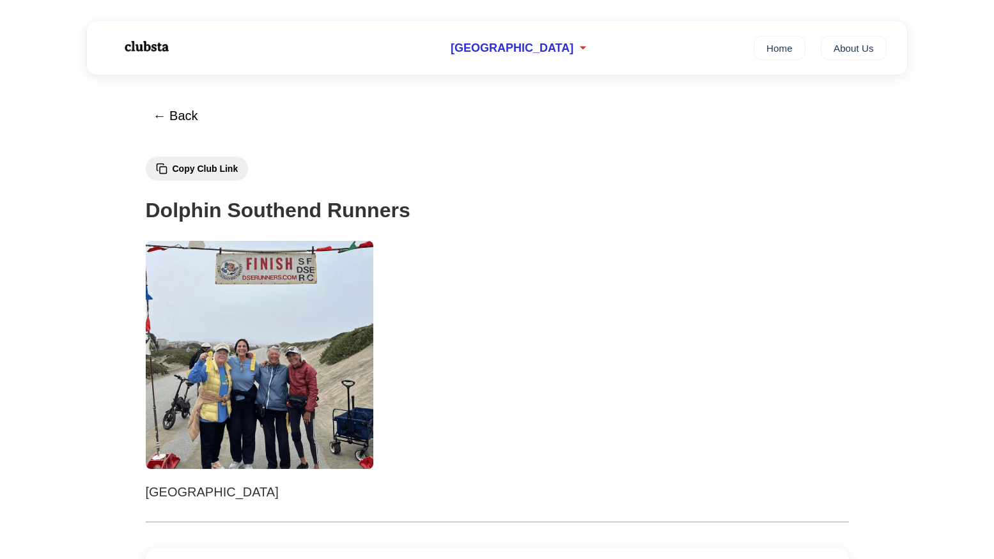
scroll to position [2167, 0]
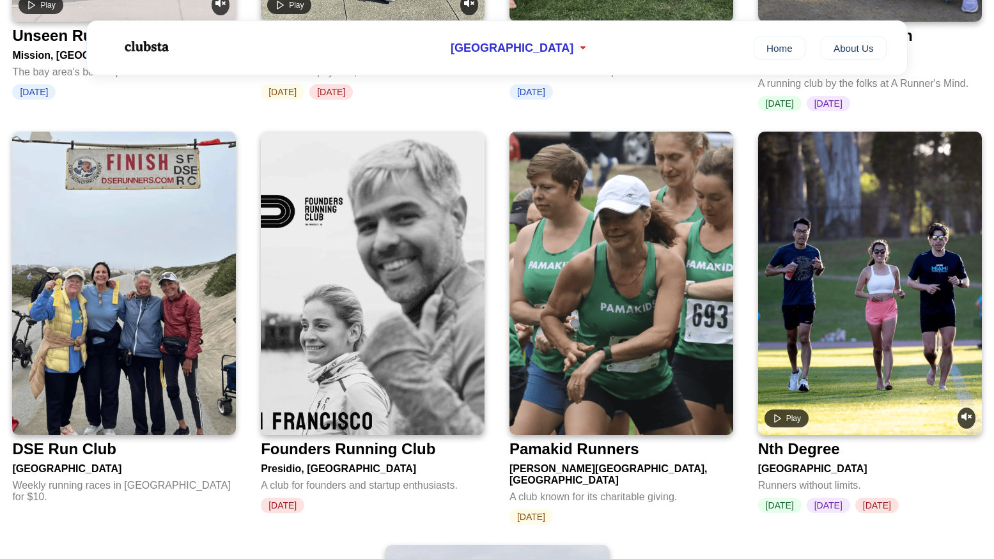
click at [332, 187] on img at bounding box center [373, 284] width 224 height 304
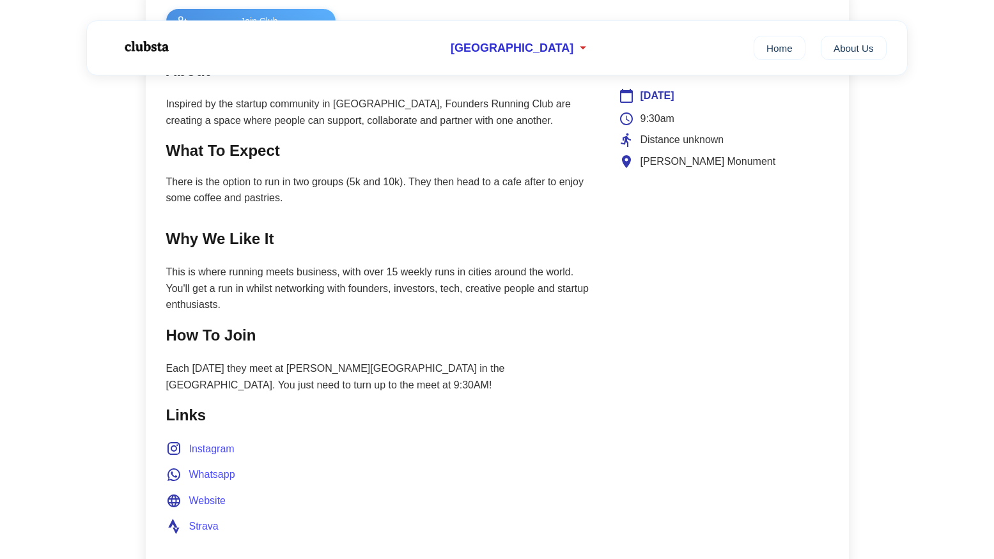
scroll to position [557, 0]
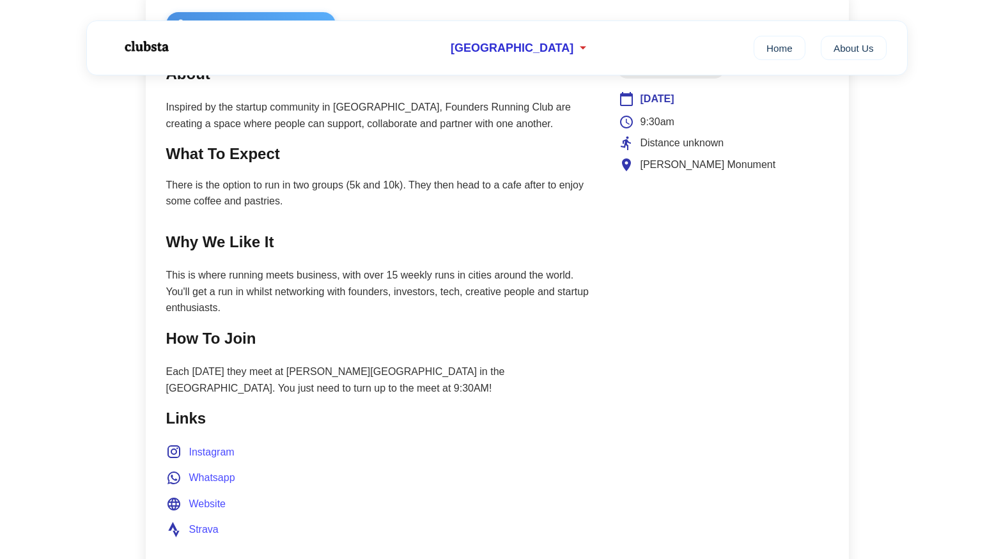
click at [215, 452] on span "Instagram" at bounding box center [211, 452] width 45 height 17
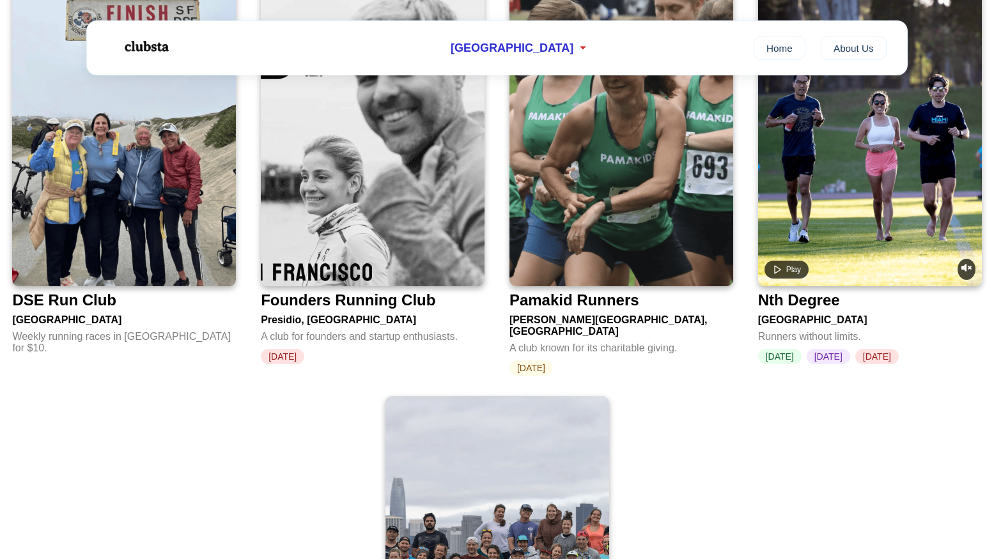
scroll to position [2317, 0]
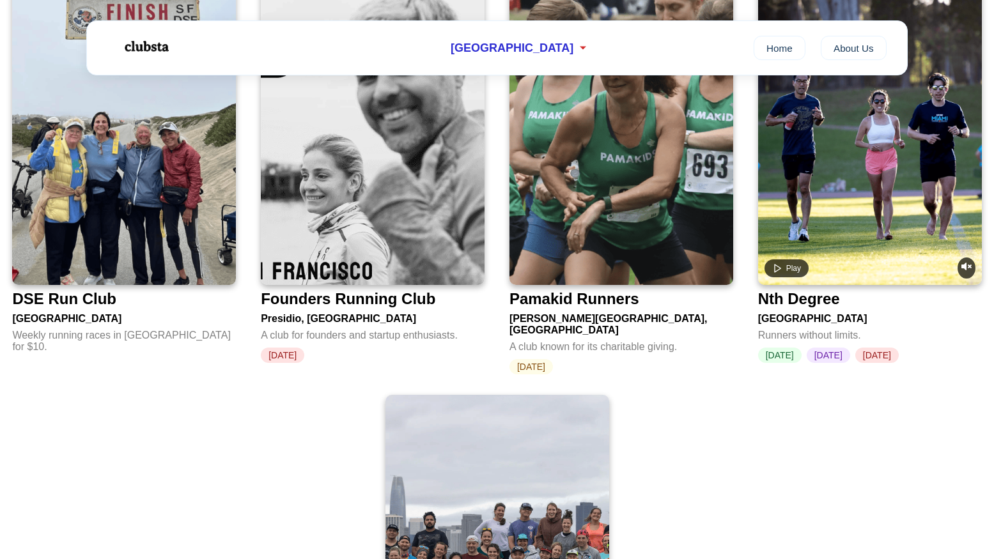
click at [633, 155] on img at bounding box center [621, 133] width 224 height 304
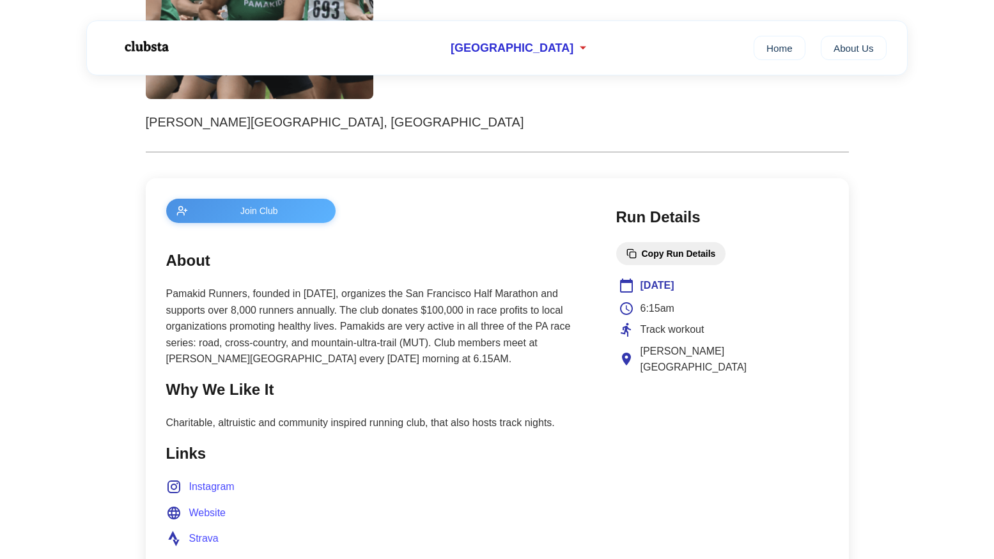
scroll to position [502, 0]
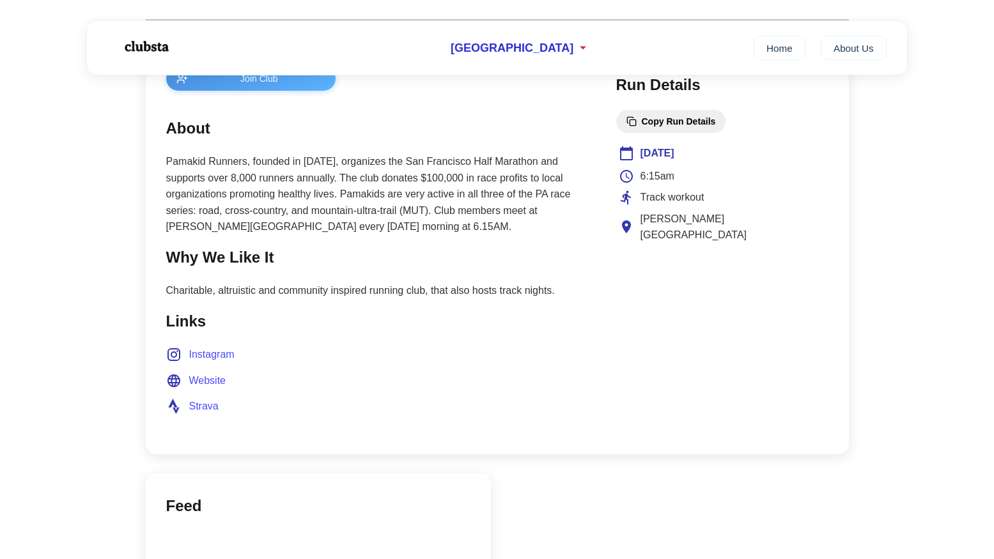
click at [202, 352] on span "Instagram" at bounding box center [211, 354] width 45 height 17
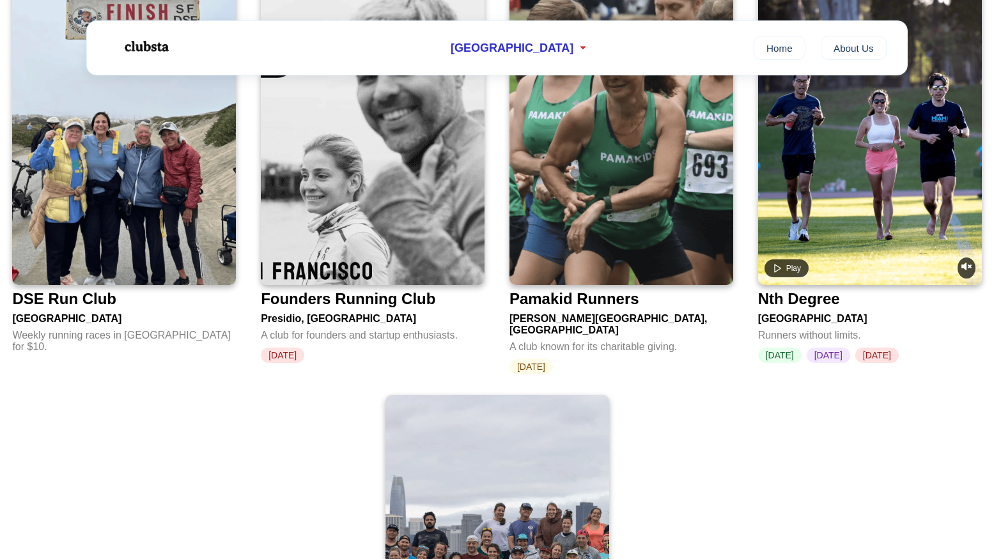
click at [835, 186] on video at bounding box center [870, 133] width 224 height 304
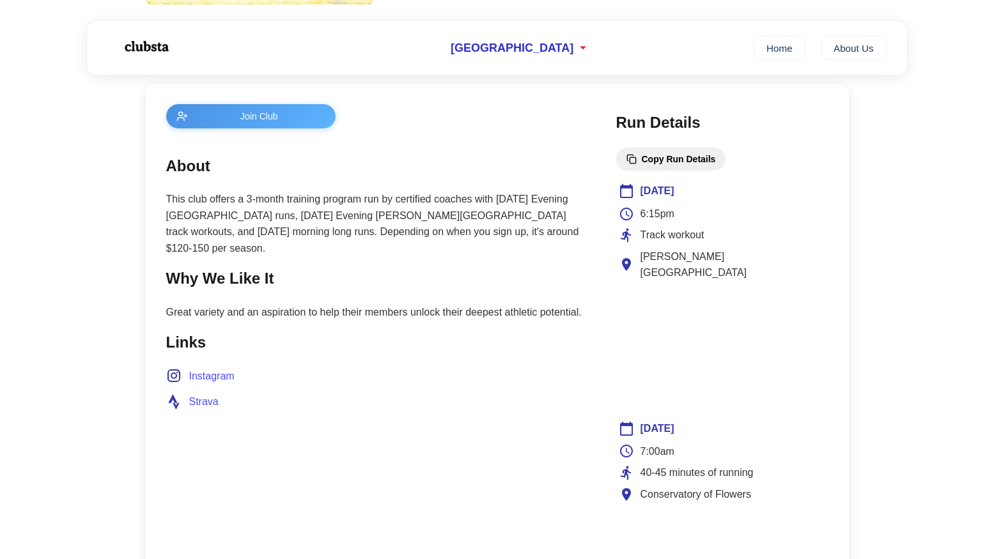
scroll to position [392, 0]
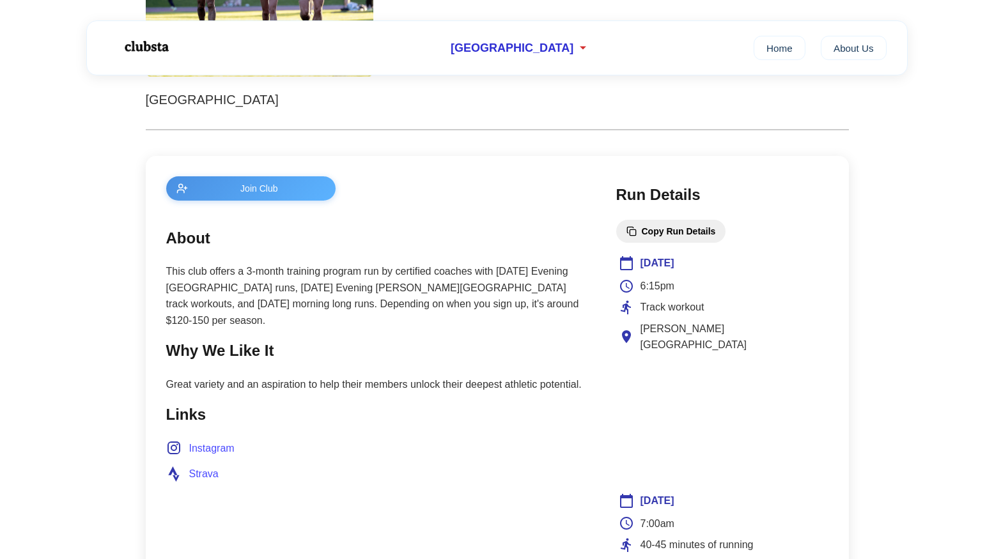
click at [208, 440] on span "Instagram" at bounding box center [211, 448] width 45 height 17
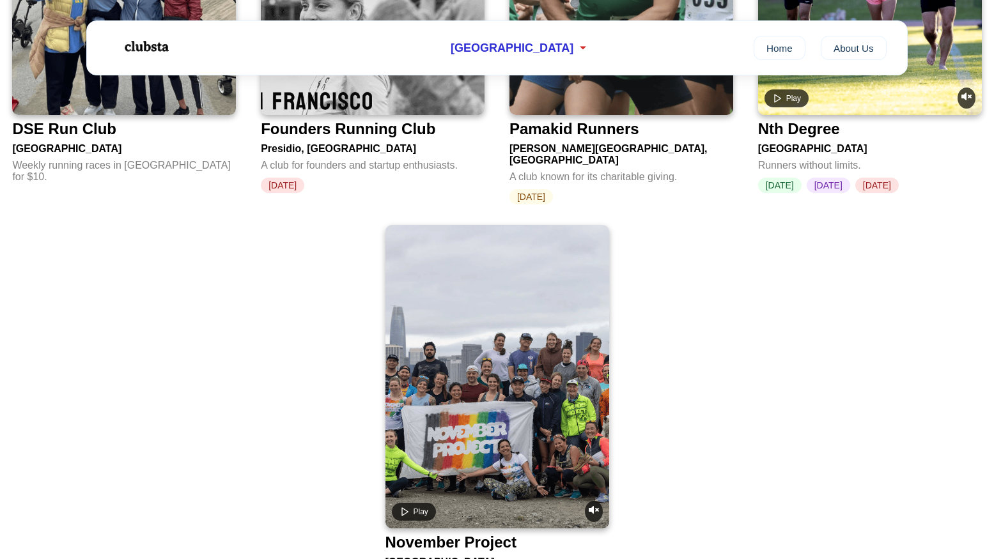
scroll to position [2526, 0]
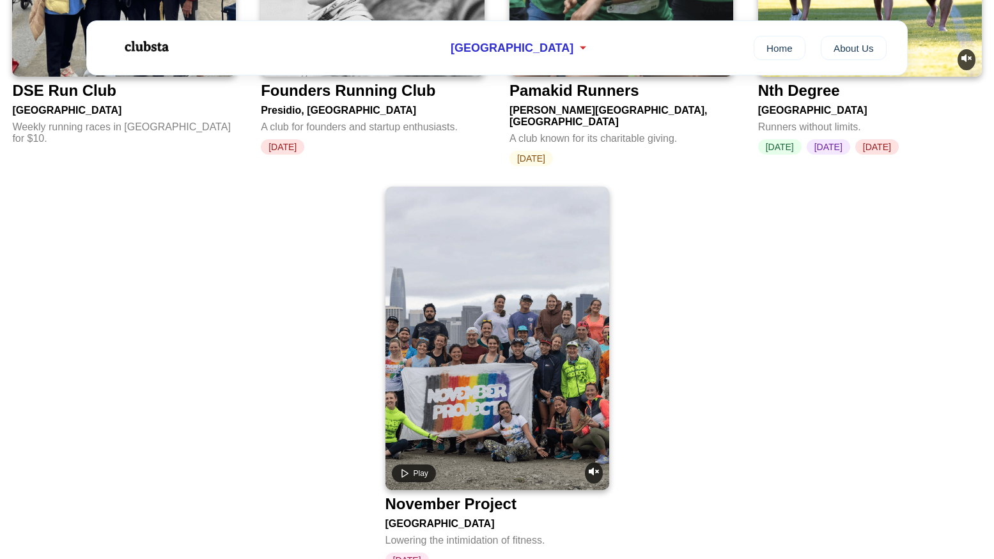
click at [458, 208] on video at bounding box center [497, 339] width 224 height 304
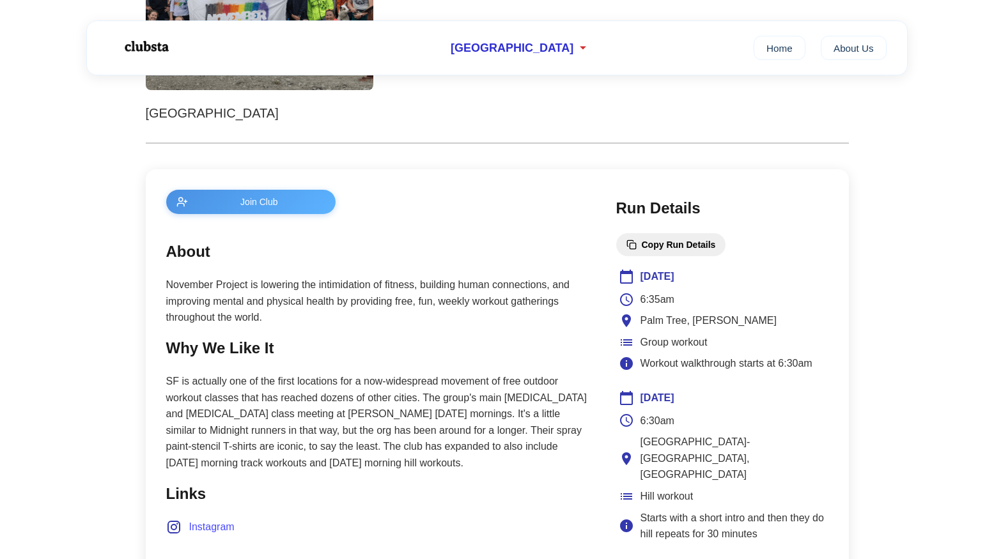
scroll to position [568, 0]
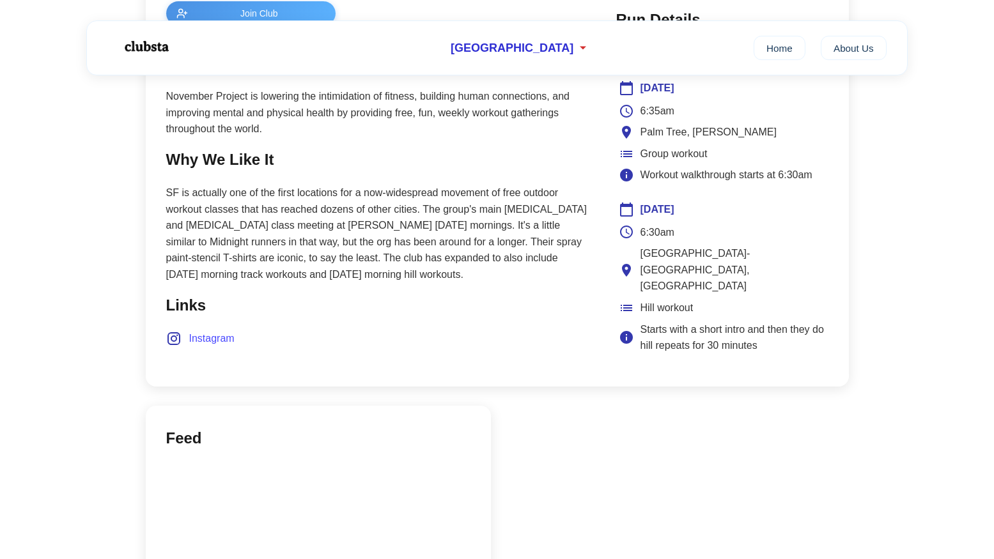
click at [213, 338] on span "Instagram" at bounding box center [211, 338] width 45 height 17
